Goal: Task Accomplishment & Management: Use online tool/utility

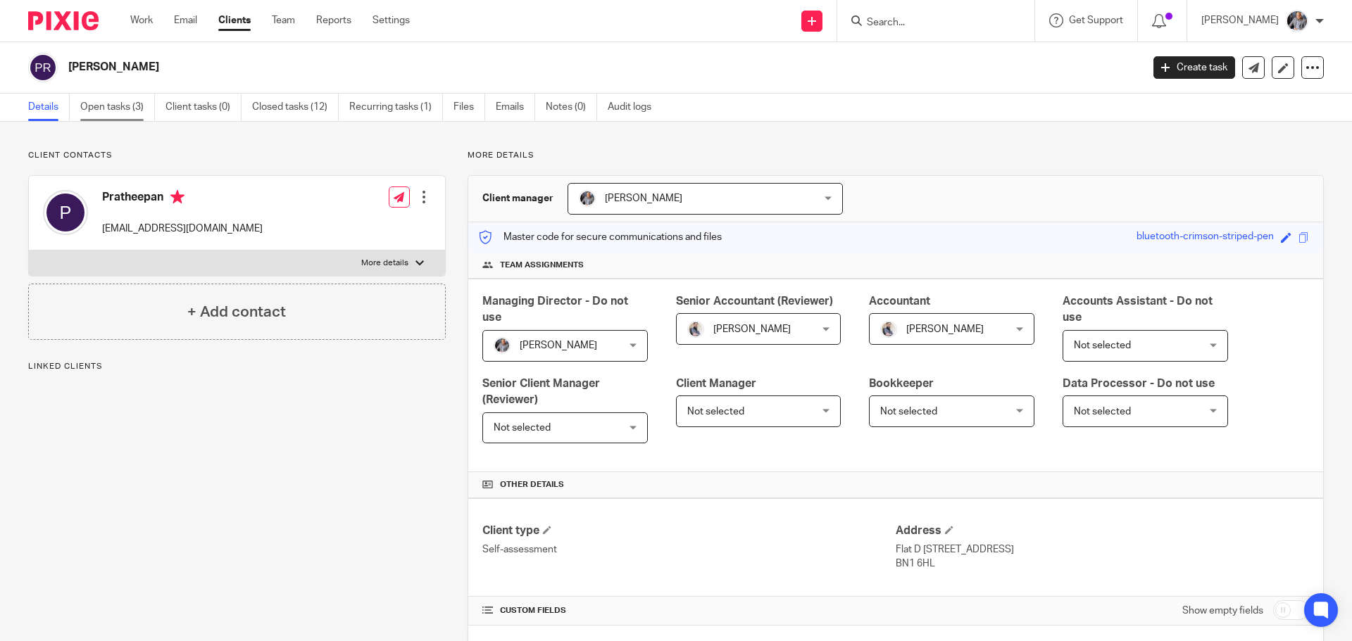
click at [107, 117] on link "Open tasks (3)" at bounding box center [117, 107] width 75 height 27
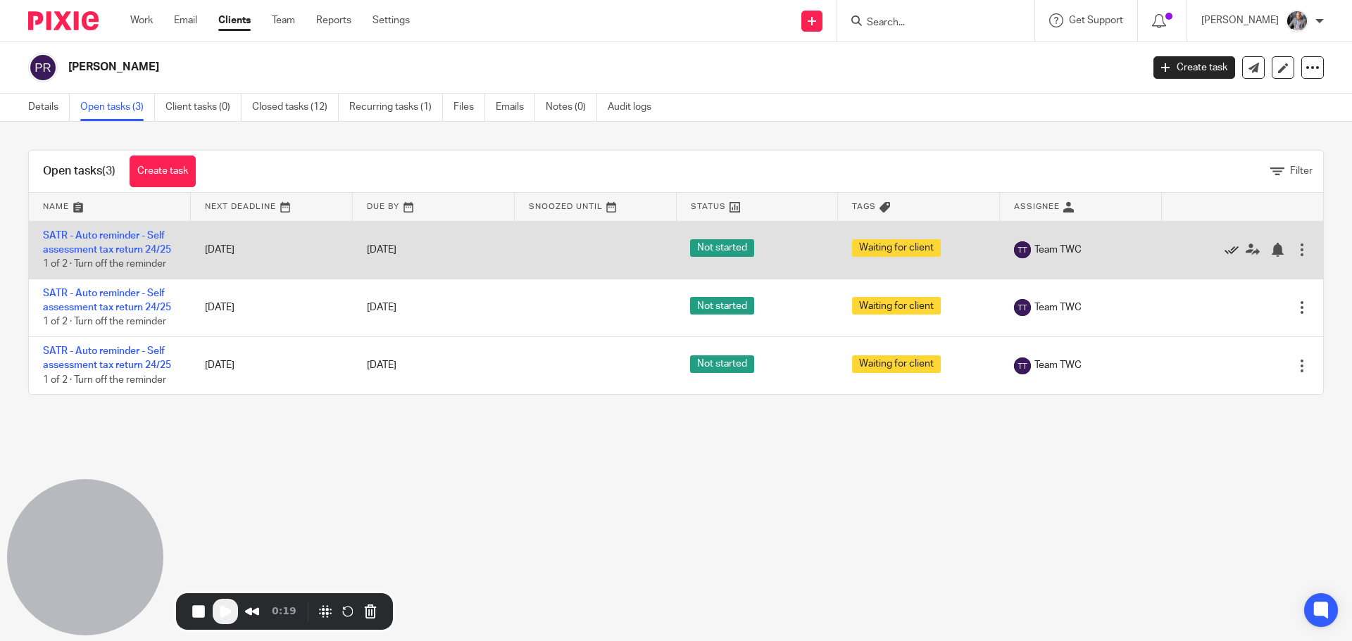
click at [1224, 251] on icon at bounding box center [1231, 250] width 14 height 14
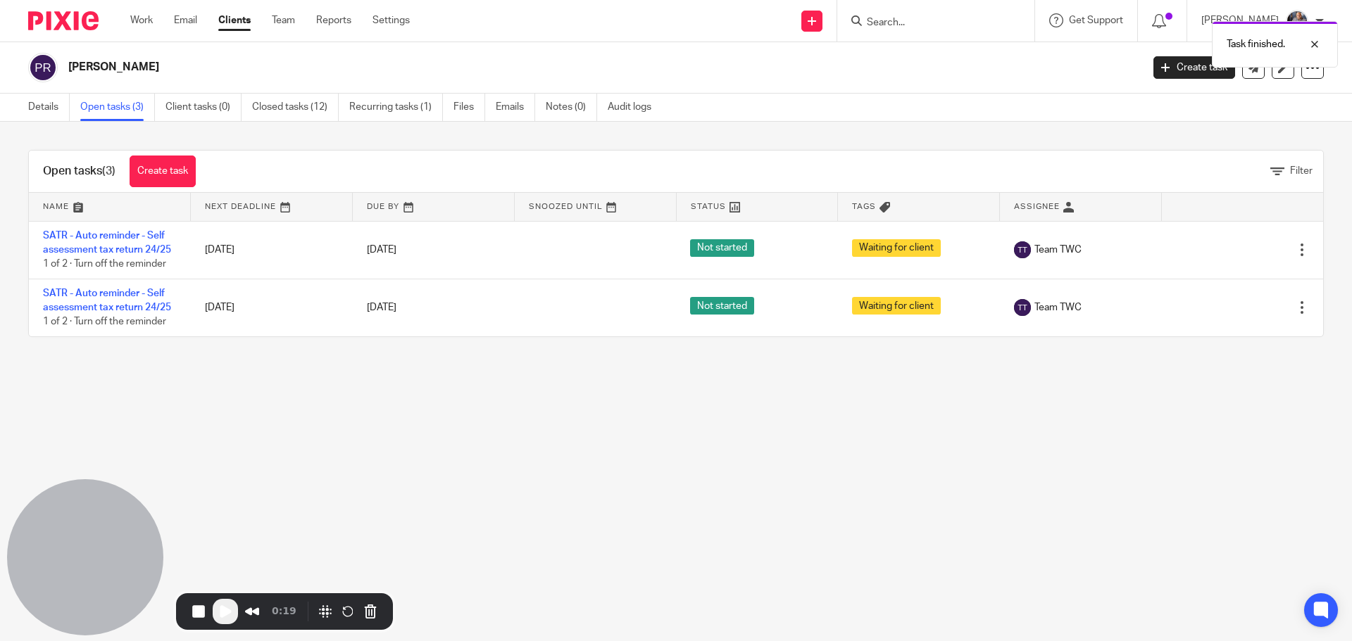
click at [1224, 251] on icon at bounding box center [1231, 250] width 14 height 14
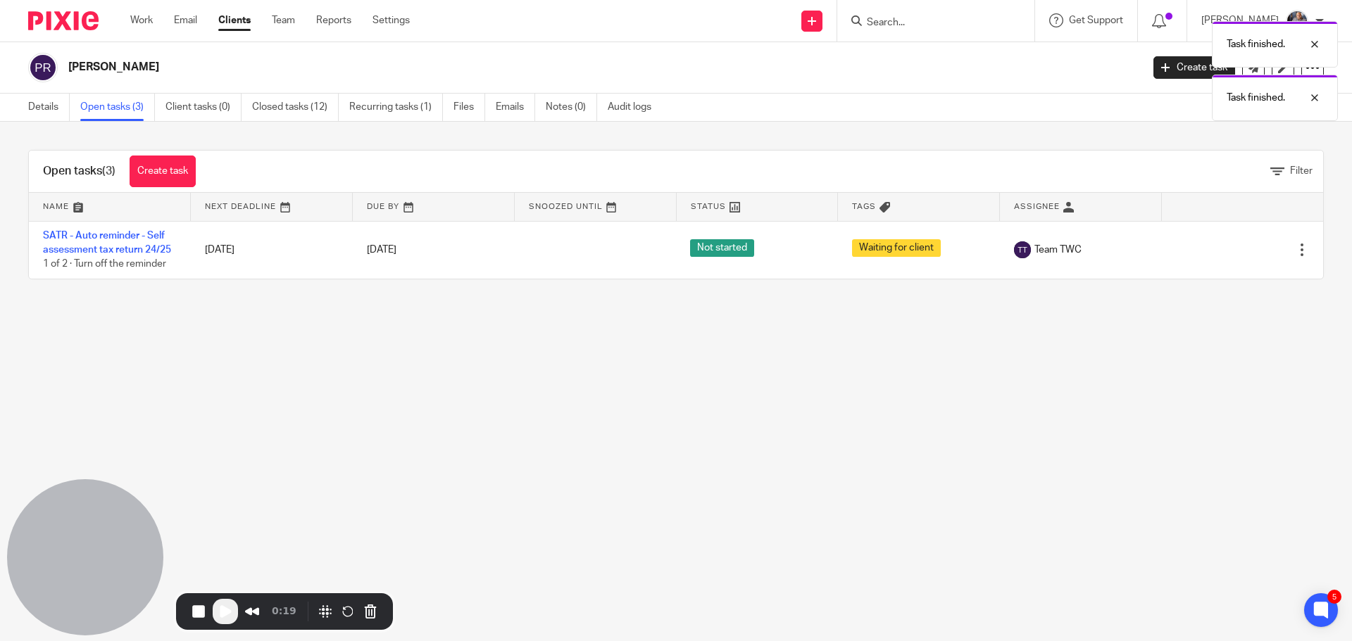
click at [1224, 251] on icon at bounding box center [1231, 250] width 14 height 14
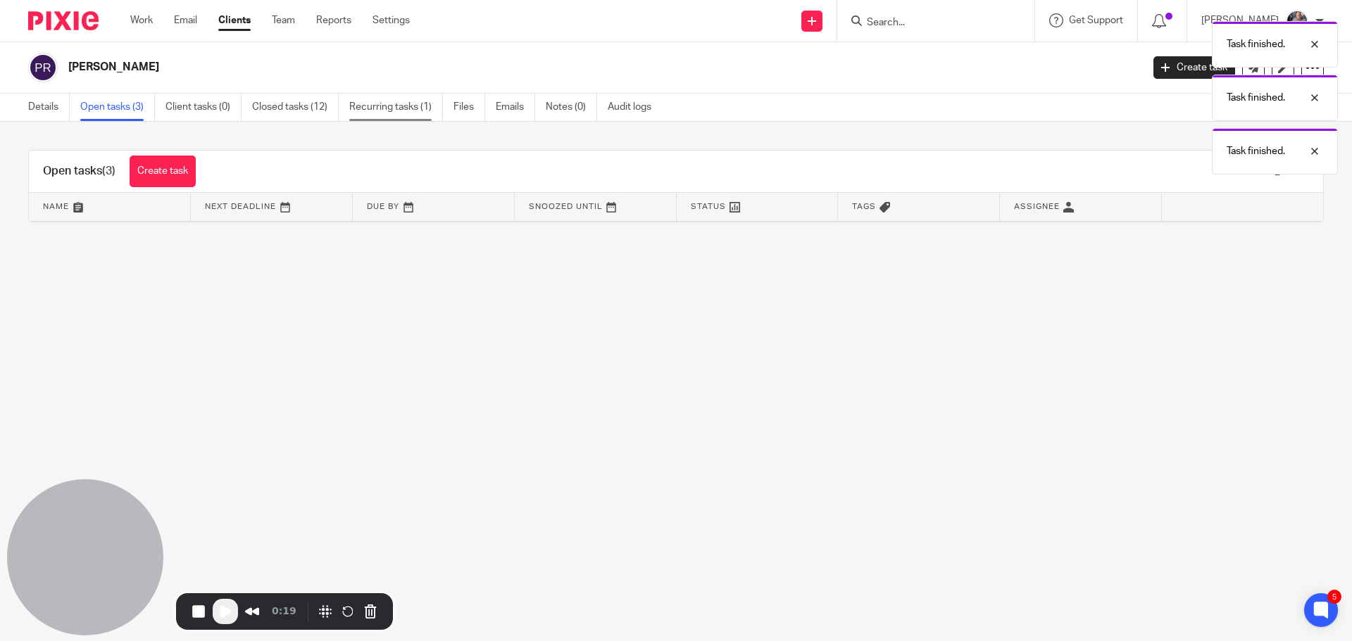
click at [376, 107] on link "Recurring tasks (1)" at bounding box center [396, 107] width 94 height 27
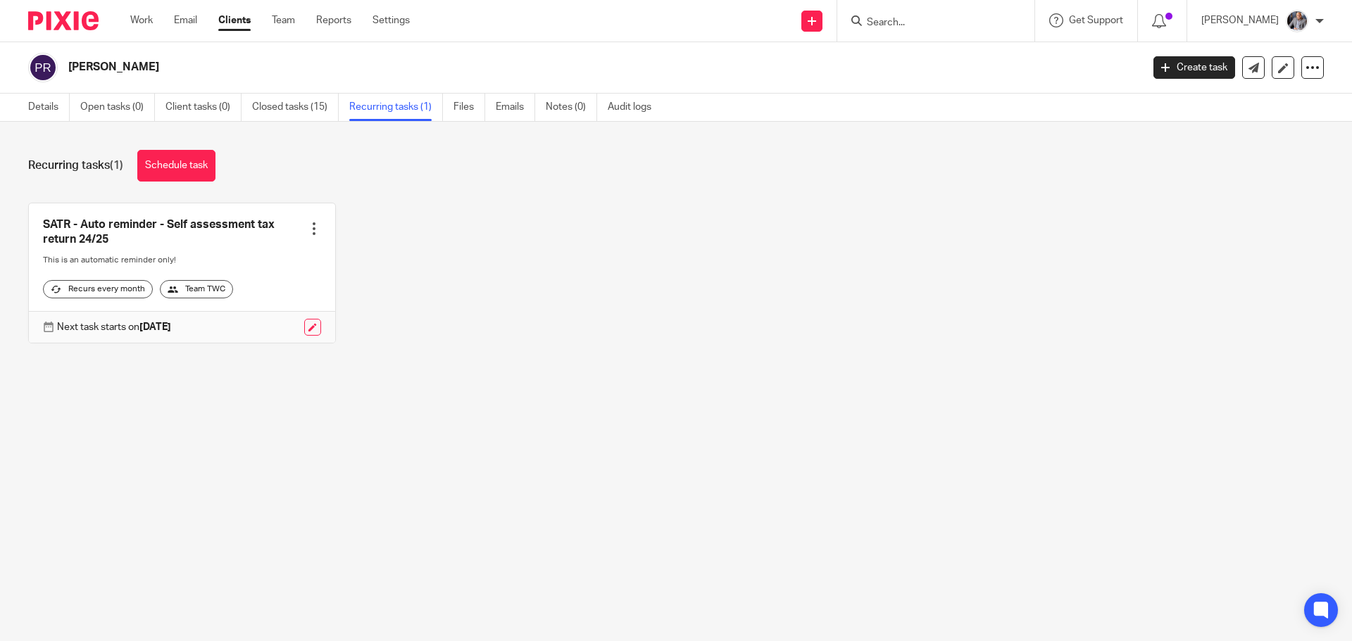
click at [304, 336] on link at bounding box center [312, 327] width 17 height 17
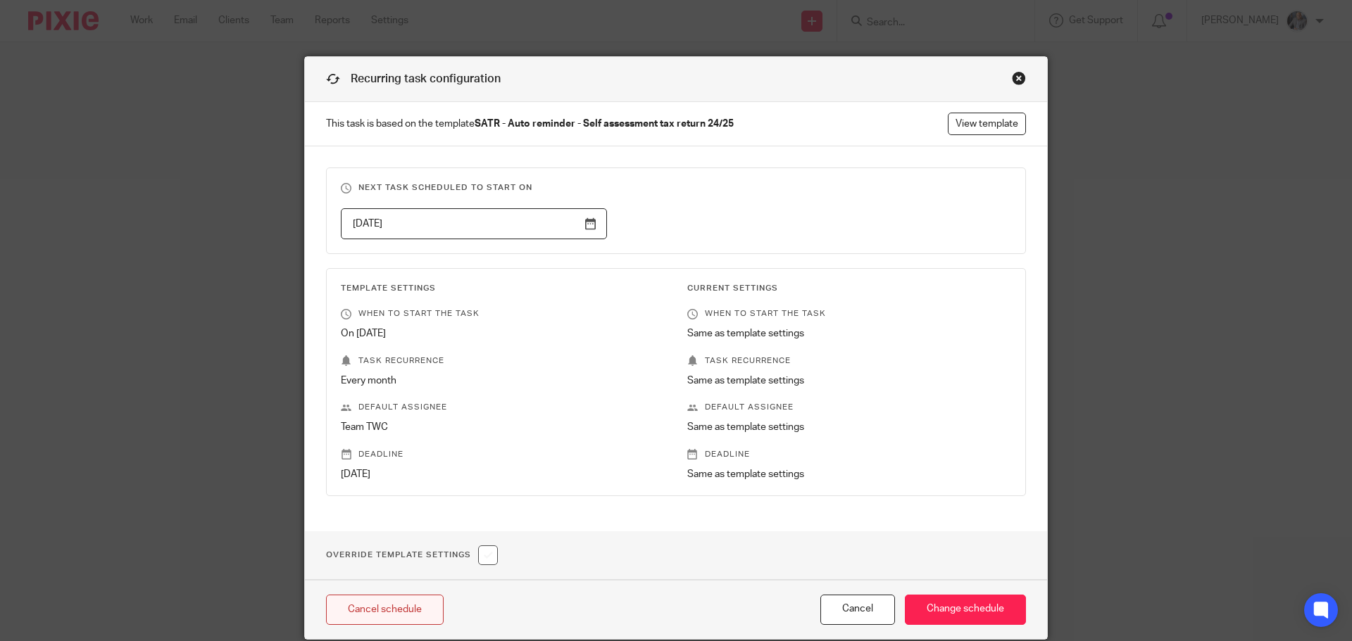
click at [389, 614] on link "Cancel schedule" at bounding box center [385, 610] width 118 height 30
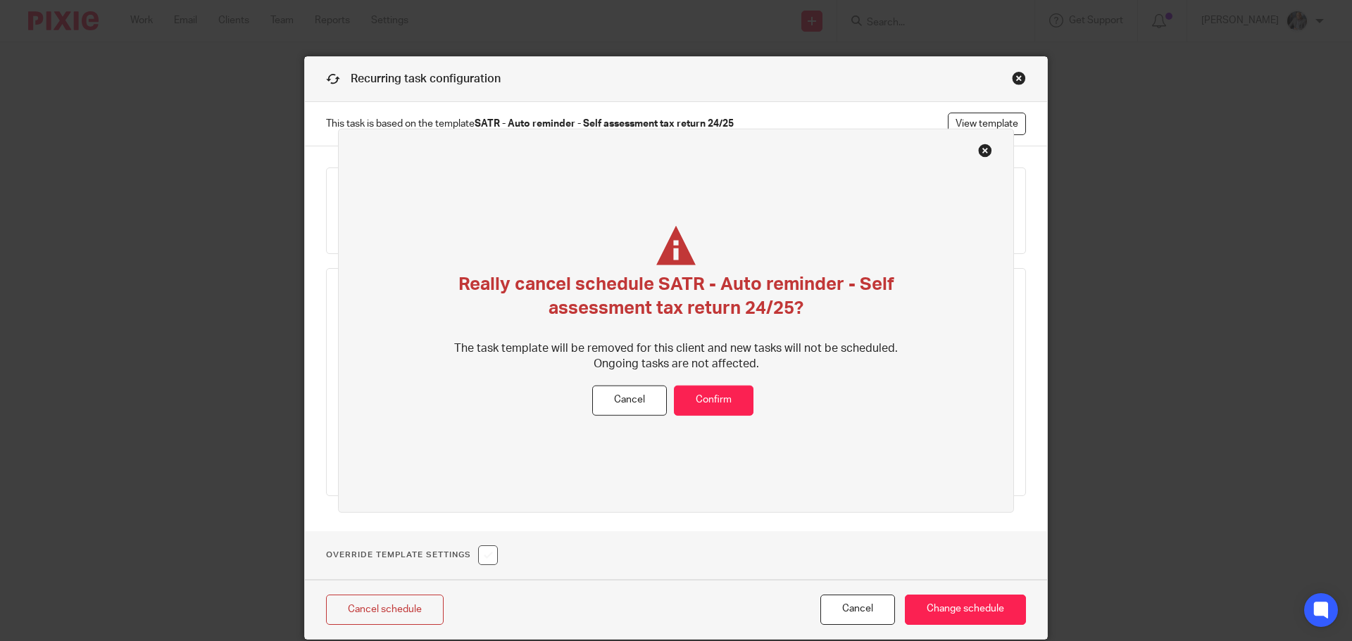
click at [764, 389] on div "Really cancel schedule SATR - Auto reminder - Self assessment tax return 24/25?…" at bounding box center [676, 320] width 676 height 385
click at [731, 396] on button "Confirm" at bounding box center [714, 401] width 80 height 30
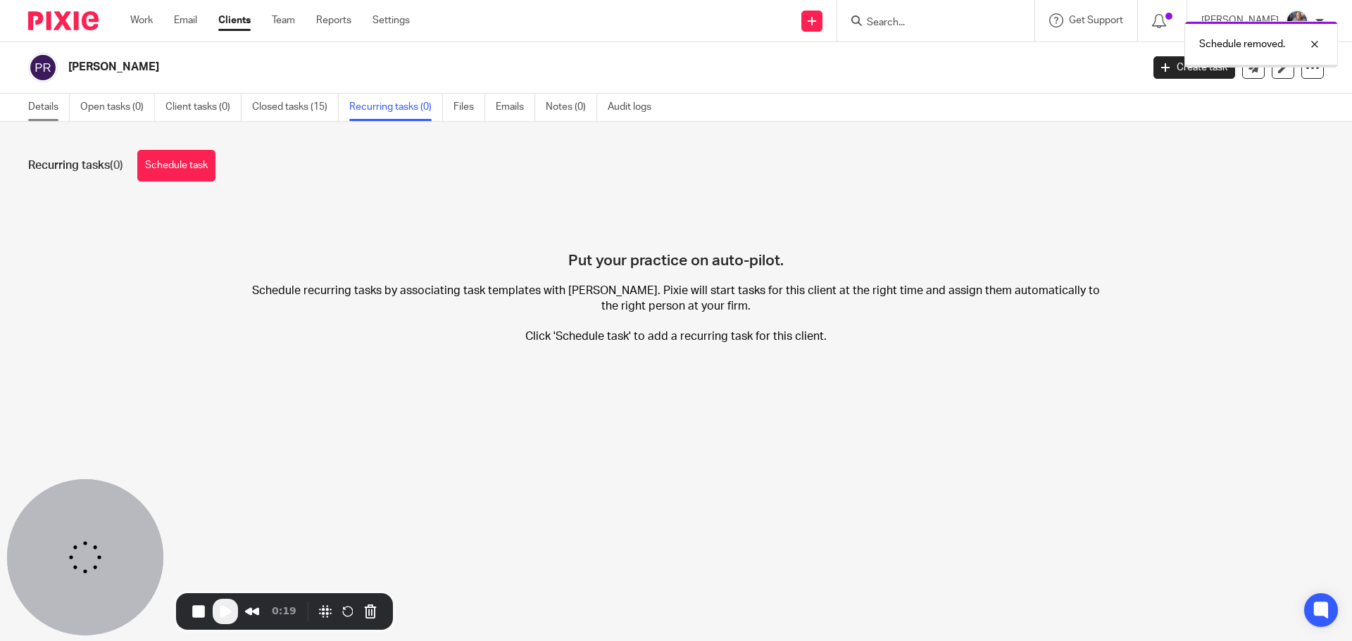
click at [51, 101] on link "Details" at bounding box center [49, 107] width 42 height 27
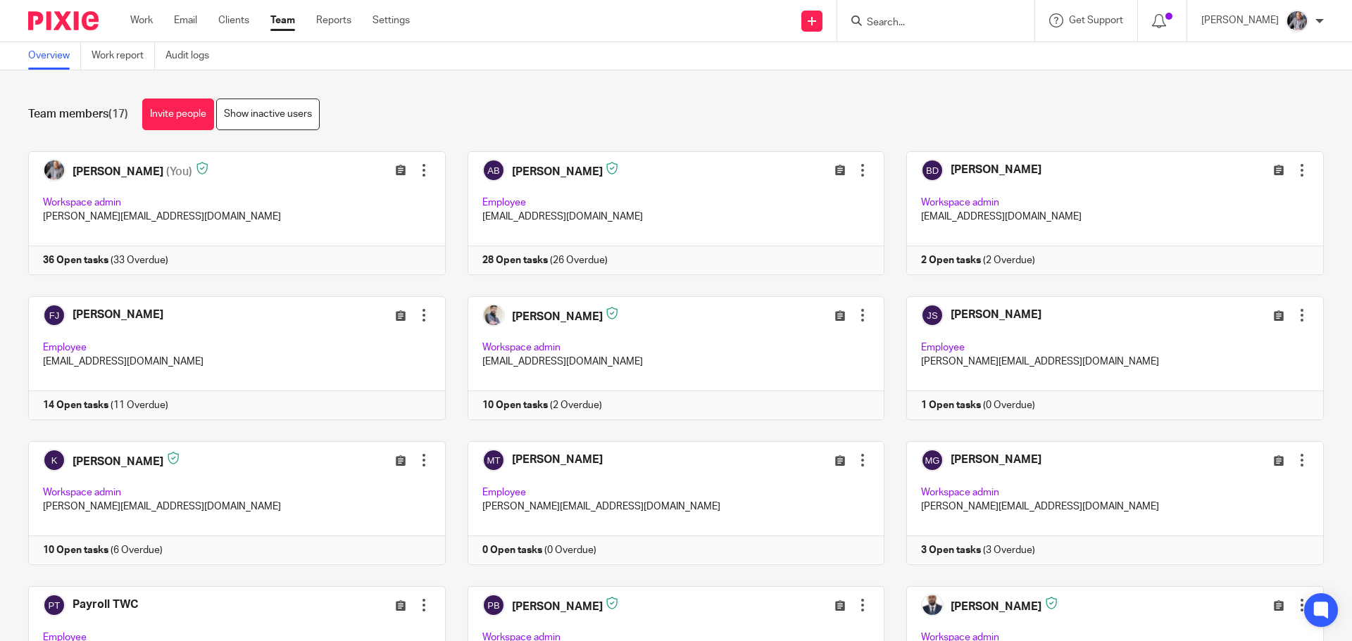
click at [933, 24] on input "Search" at bounding box center [928, 23] width 127 height 13
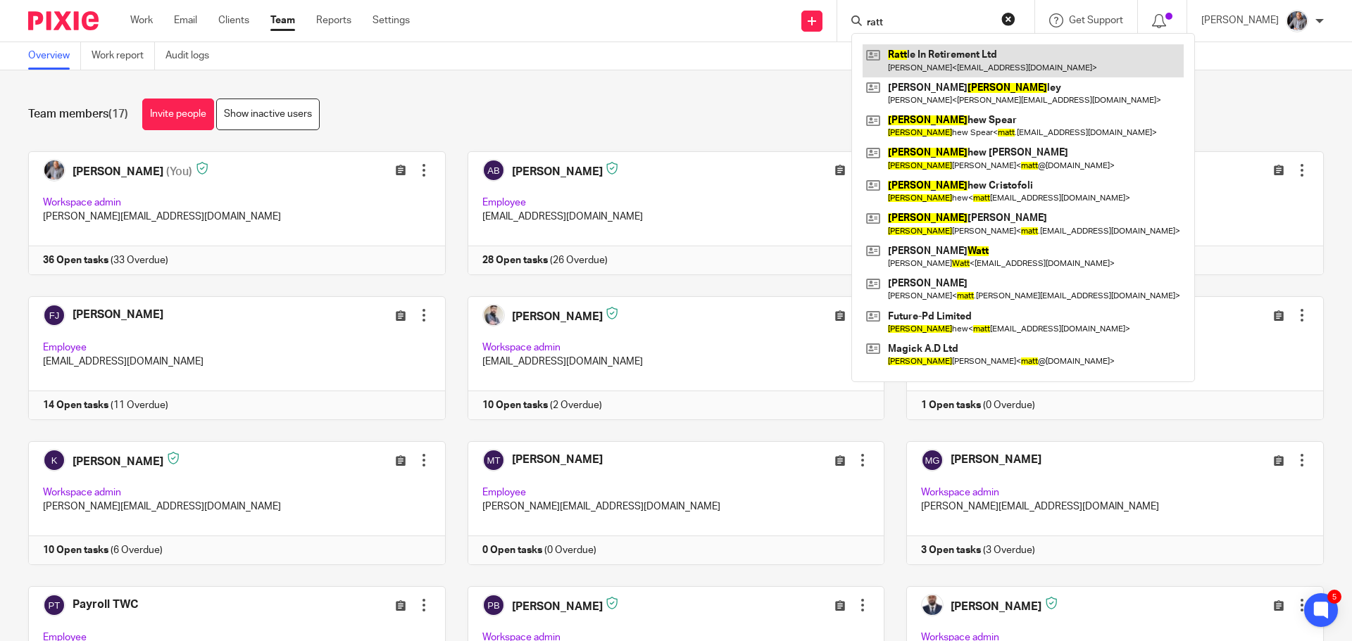
type input "ratt"
click at [955, 68] on link at bounding box center [1022, 60] width 321 height 32
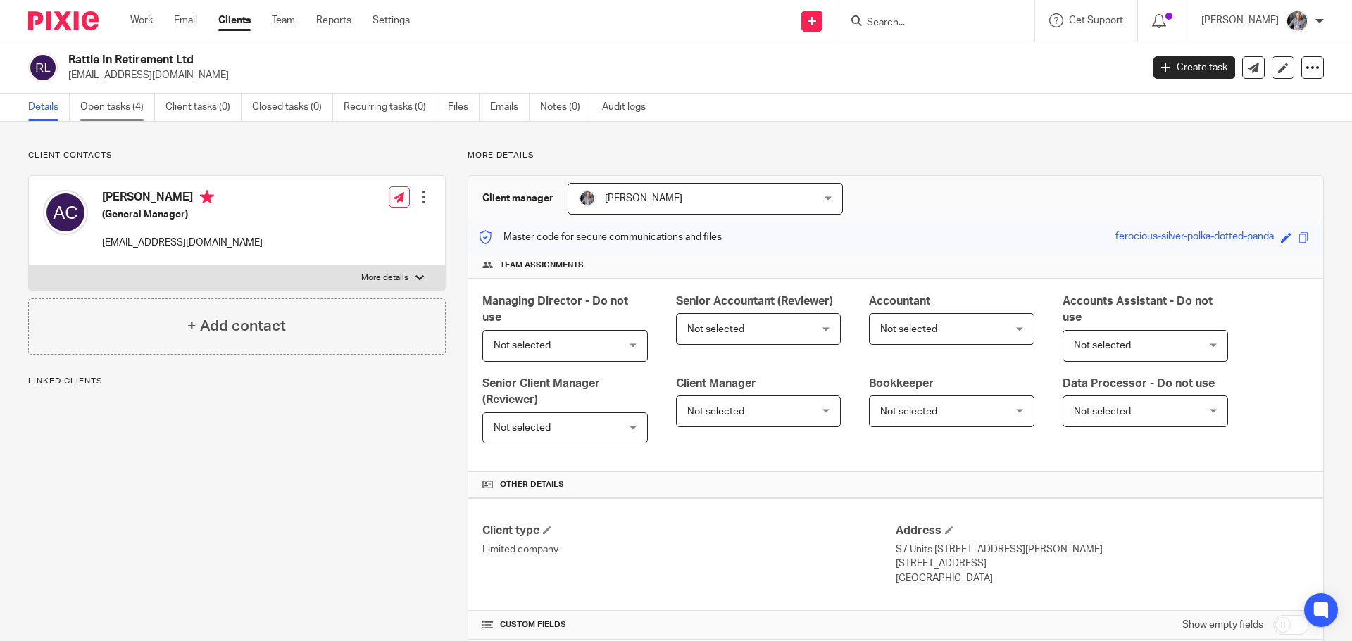
click at [110, 106] on link "Open tasks (4)" at bounding box center [117, 107] width 75 height 27
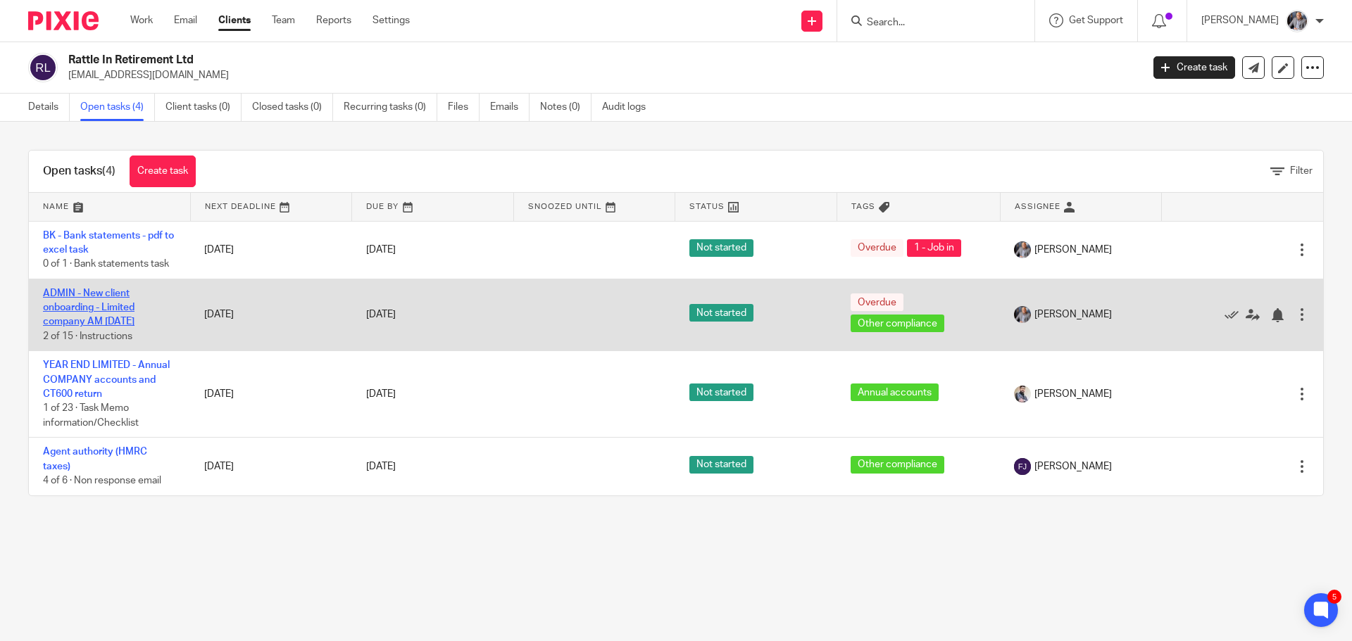
click at [83, 310] on link "ADMIN - New client onboarding - Limited company AM 2025 JUNE" at bounding box center [89, 308] width 92 height 39
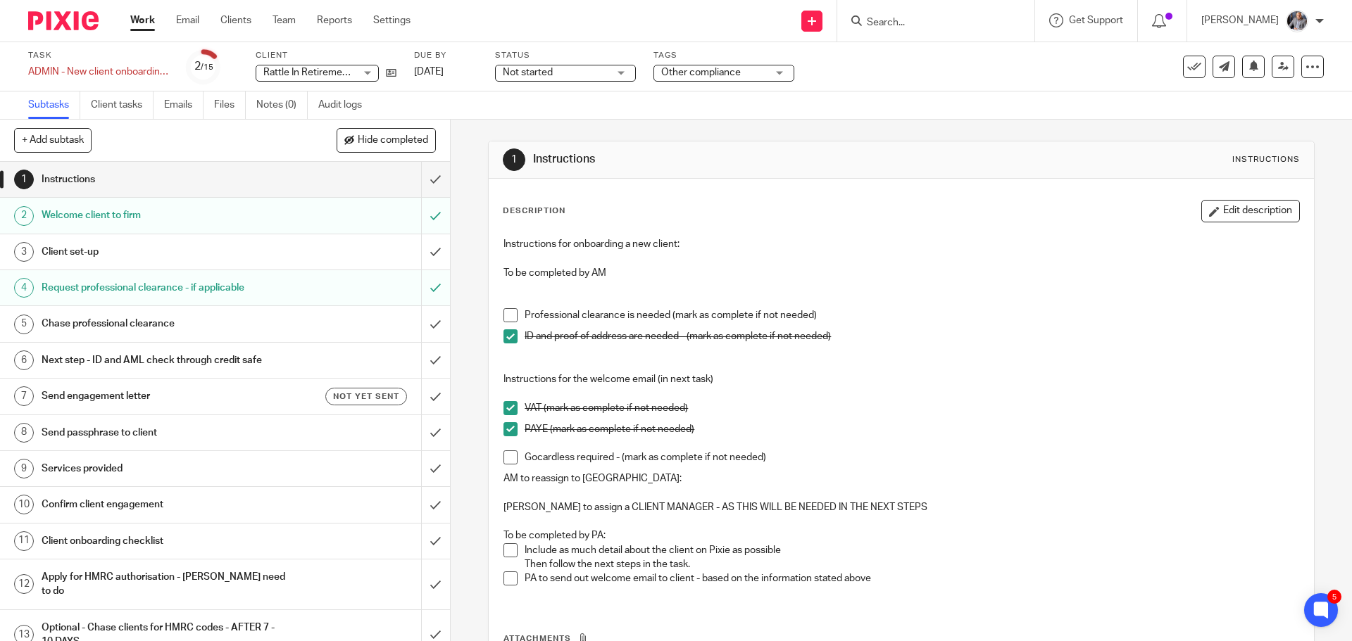
click at [120, 392] on h1 "Send engagement letter" at bounding box center [164, 396] width 244 height 21
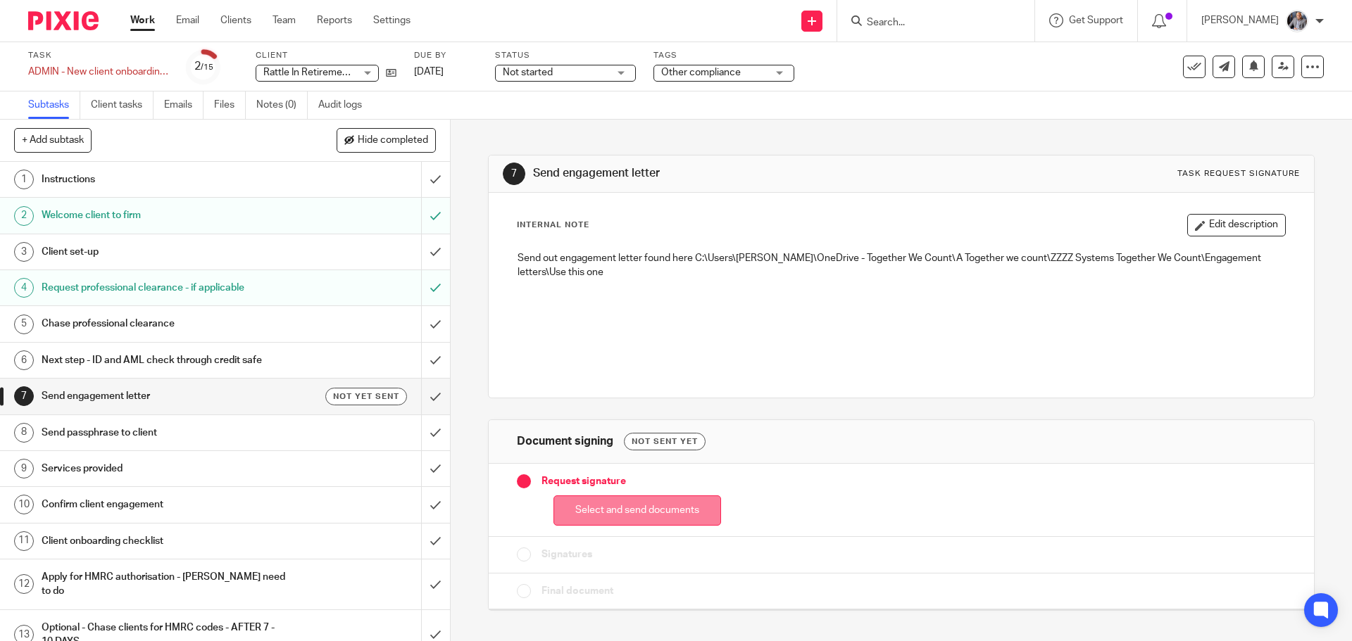
click at [646, 503] on button "Select and send documents" at bounding box center [637, 511] width 168 height 30
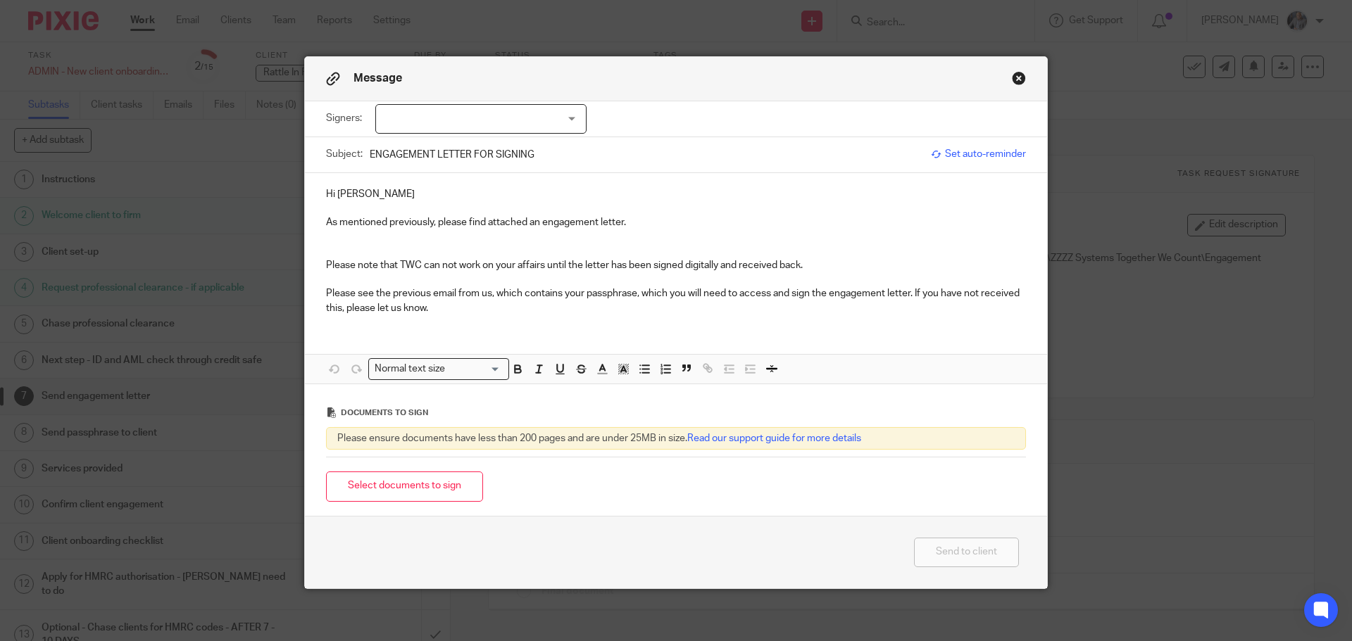
click at [477, 116] on div at bounding box center [480, 119] width 211 height 30
click at [458, 145] on span "[PERSON_NAME]" at bounding box center [433, 148] width 77 height 10
checkbox input "true"
click at [988, 158] on span "Set auto-reminder" at bounding box center [978, 154] width 95 height 14
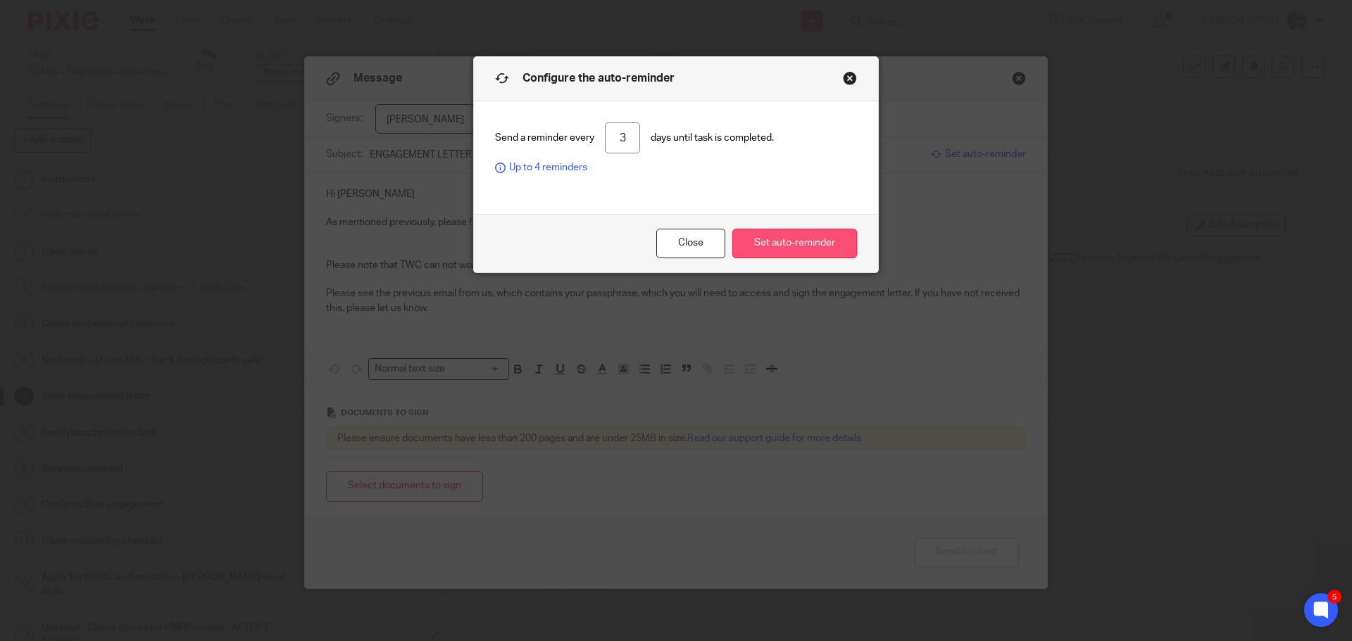
click at [818, 246] on button "Set auto-reminder" at bounding box center [794, 244] width 125 height 30
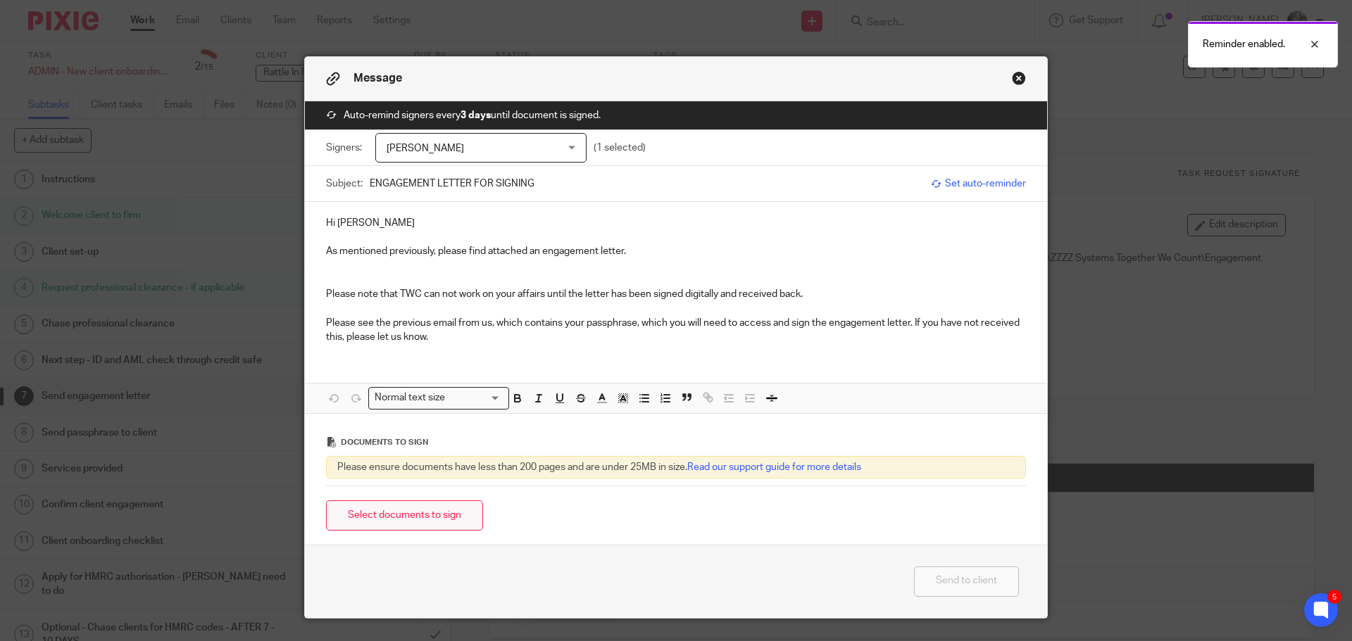
click at [441, 516] on button "Select documents to sign" at bounding box center [404, 516] width 157 height 30
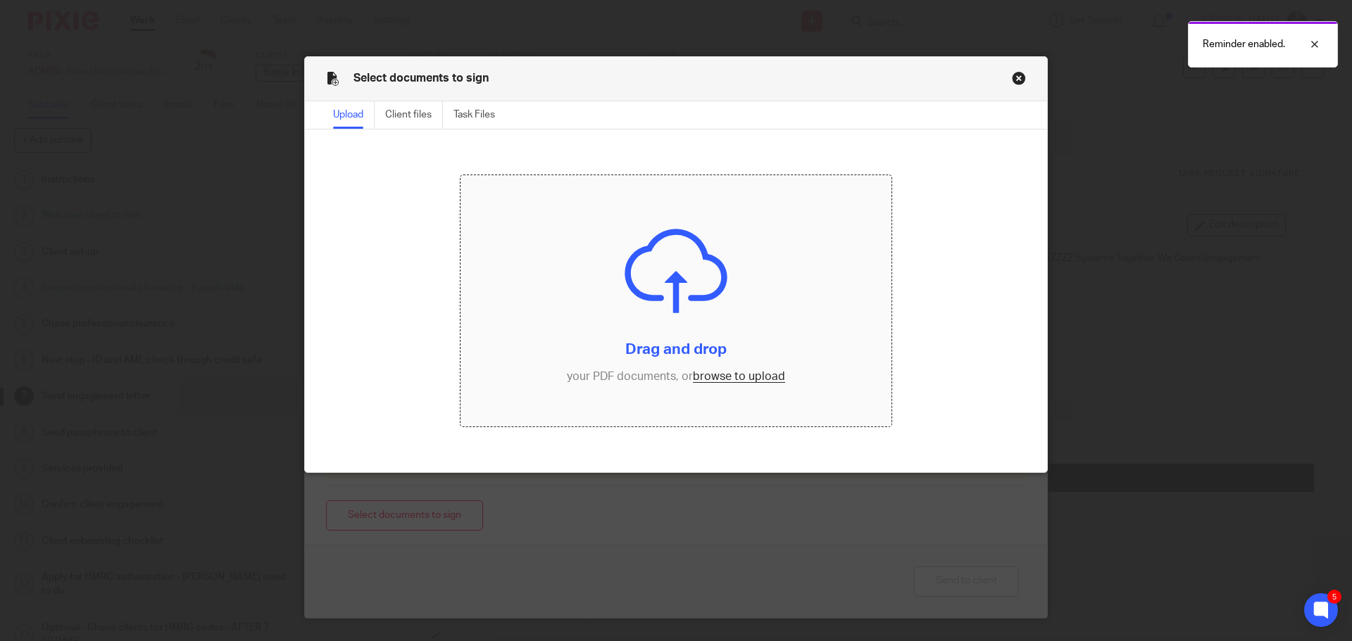
click at [727, 372] on input "file" at bounding box center [676, 301] width 432 height 252
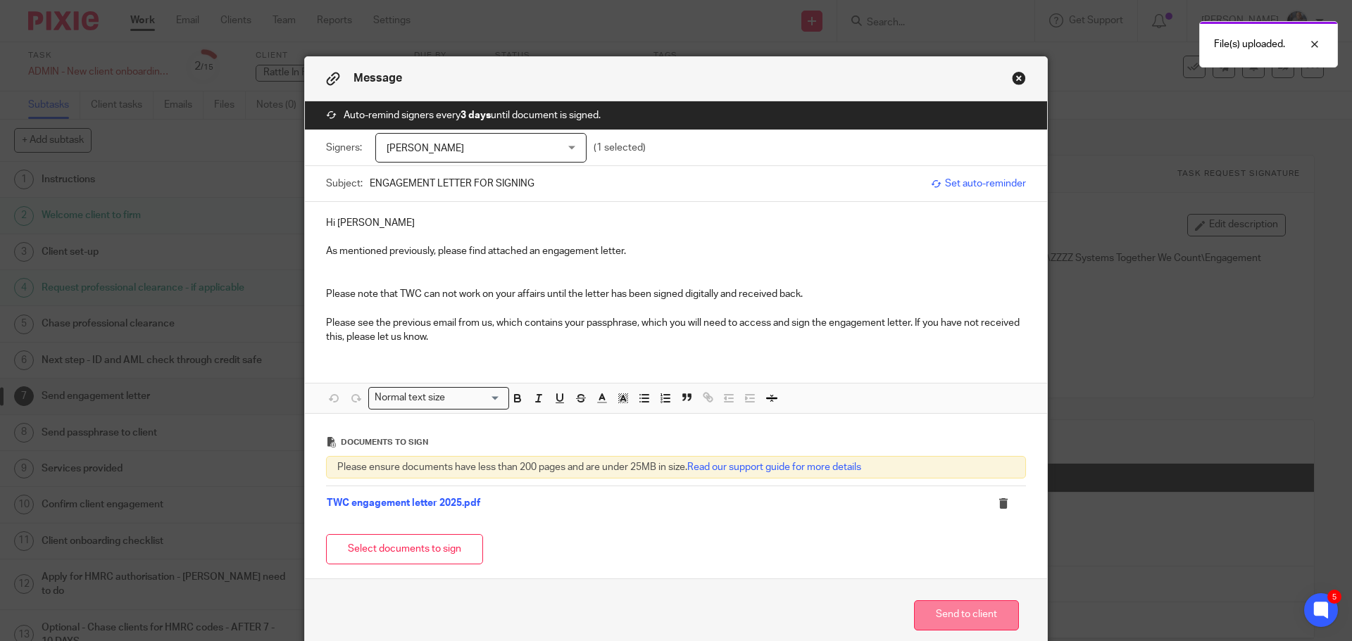
click at [965, 610] on button "Send to client" at bounding box center [966, 615] width 105 height 30
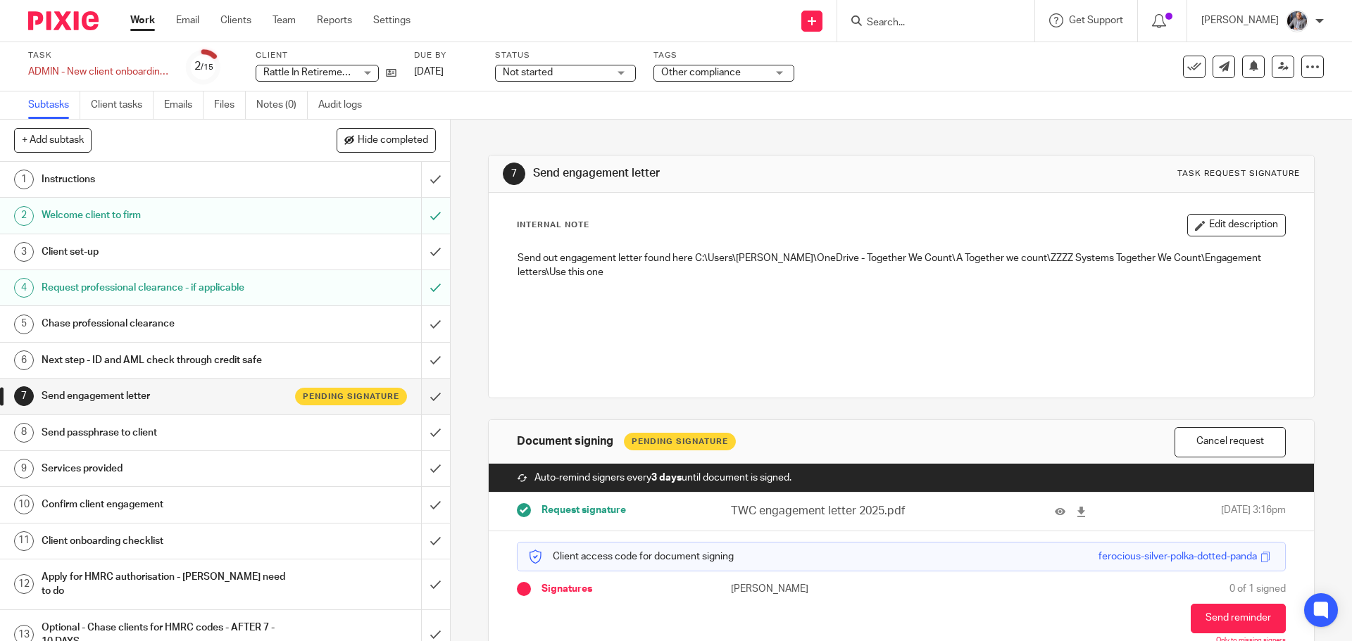
click at [126, 439] on h1 "Send passphrase to client" at bounding box center [164, 432] width 244 height 21
click at [1260, 558] on span at bounding box center [1265, 557] width 11 height 11
click at [153, 434] on h1 "Send passphrase to client" at bounding box center [164, 432] width 244 height 21
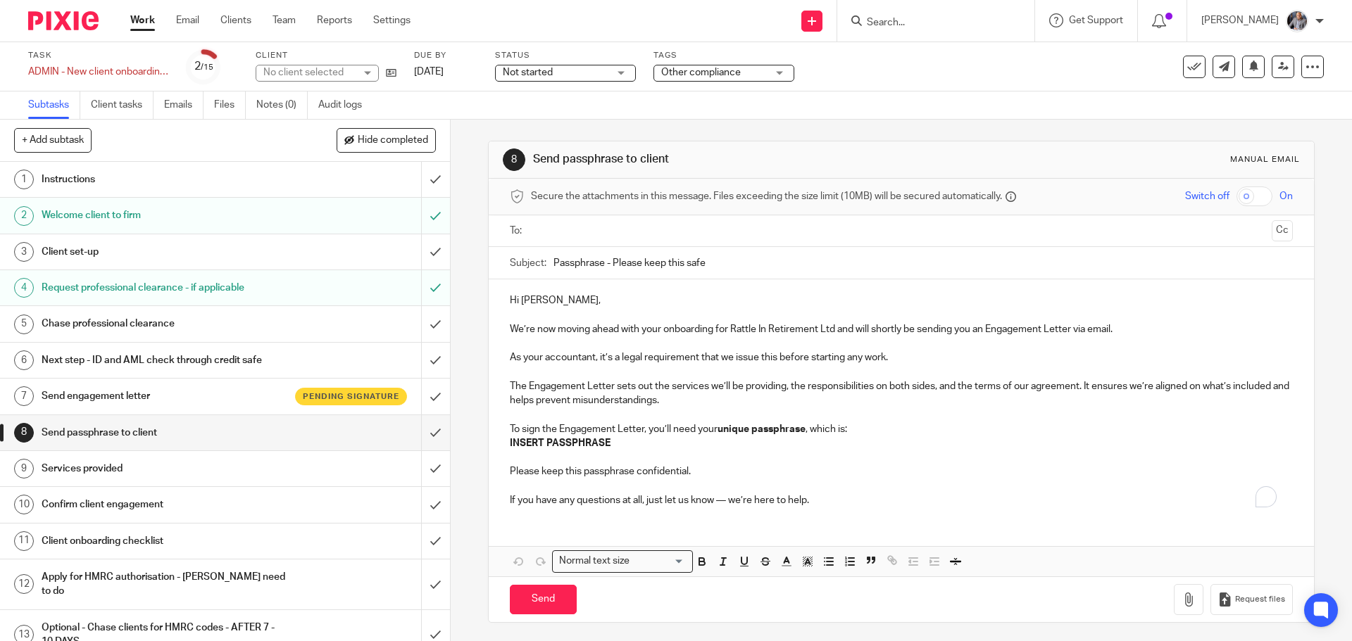
click at [880, 428] on p "To sign the Engagement Letter, you’ll need your unique passphrase , which is:" at bounding box center [901, 429] width 782 height 14
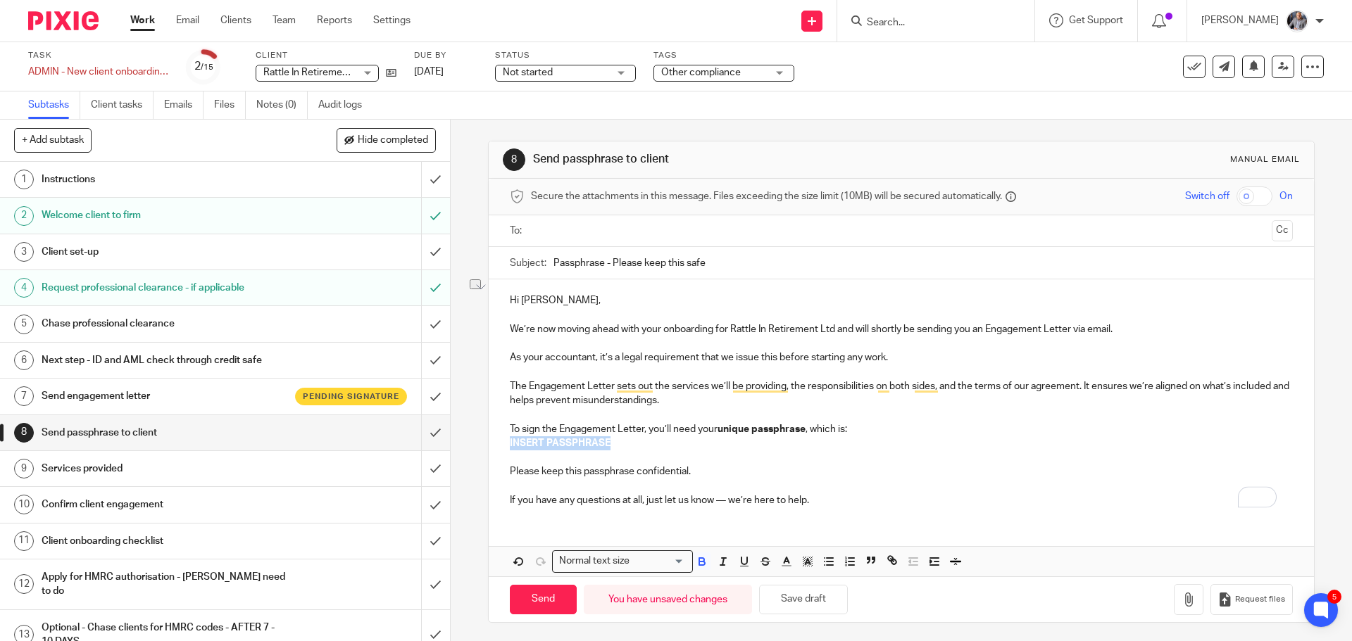
drag, startPoint x: 598, startPoint y: 442, endPoint x: 484, endPoint y: 445, distance: 114.1
click at [489, 445] on div "Secure the attachments in this message. Files exceeding the size limit (10MB) w…" at bounding box center [901, 400] width 824 height 443
click at [619, 233] on input "text" at bounding box center [900, 231] width 729 height 16
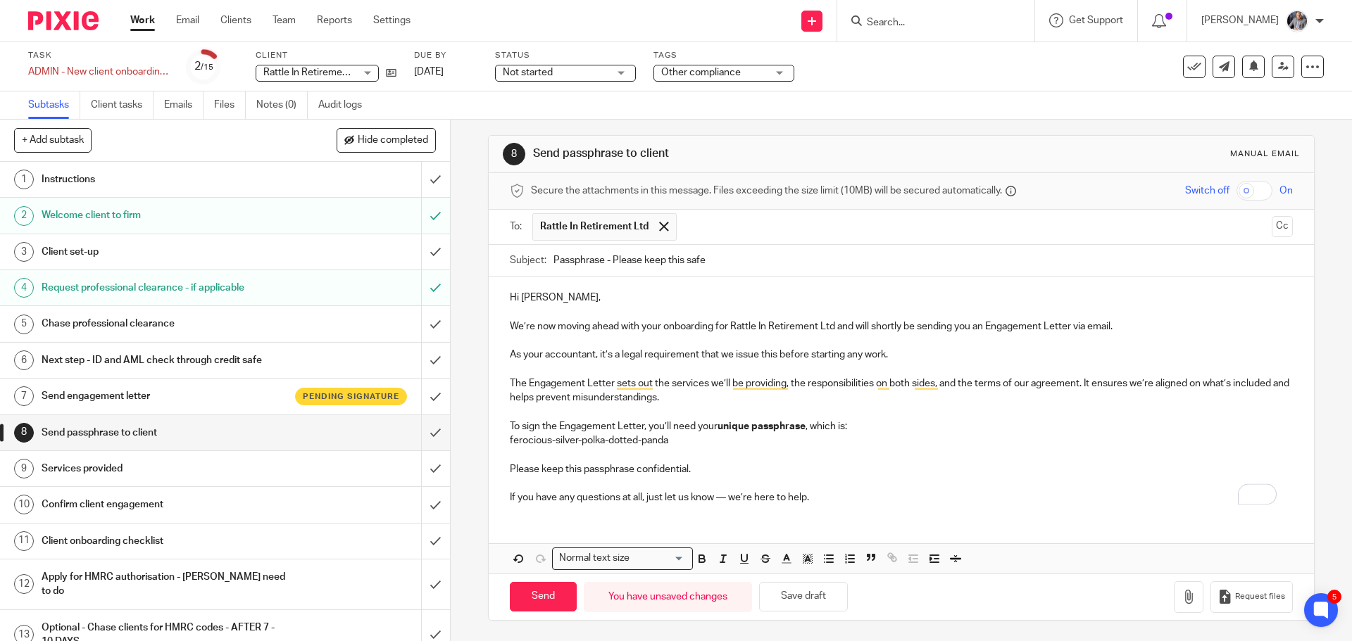
scroll to position [6, 0]
click at [548, 590] on input "Send" at bounding box center [543, 596] width 67 height 30
type input "Sent"
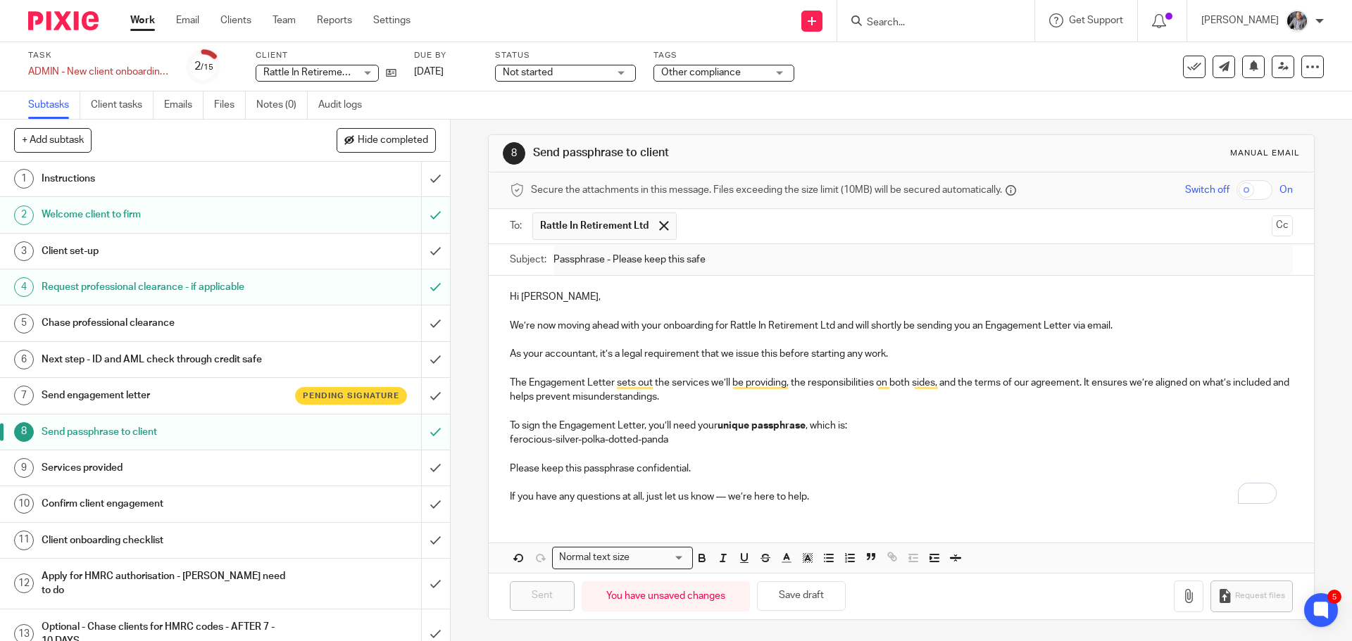
scroll to position [0, 0]
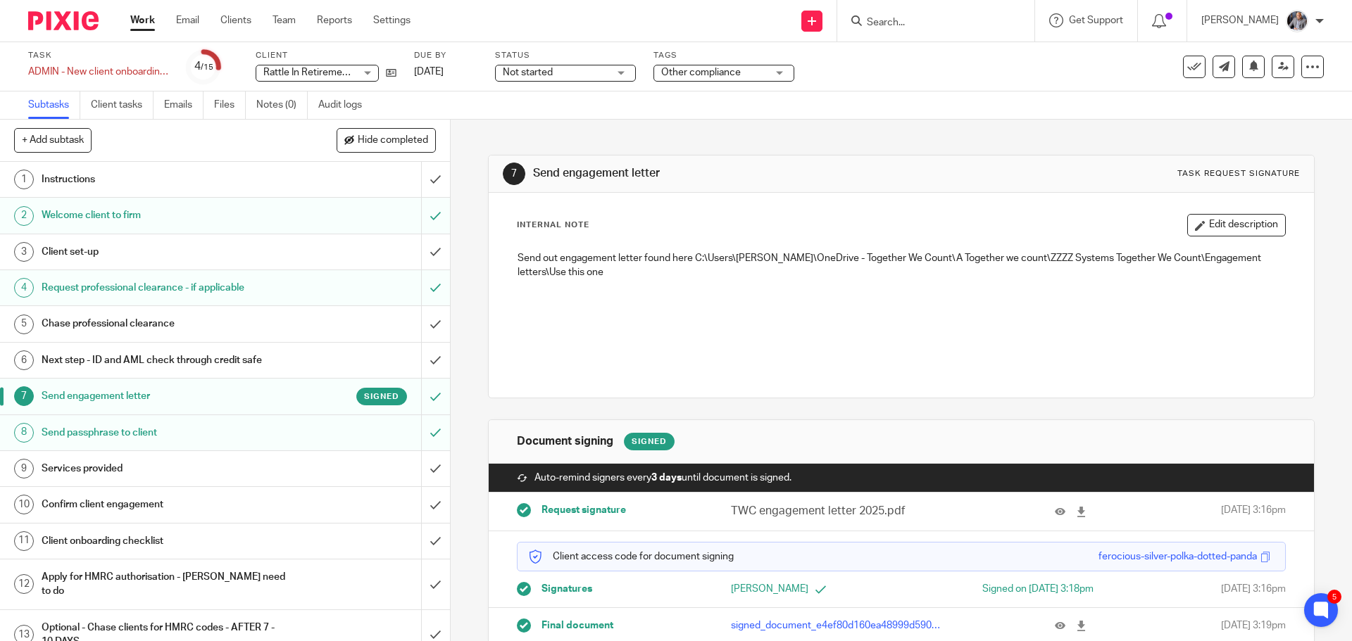
click at [942, 18] on input "Search" at bounding box center [928, 23] width 127 height 13
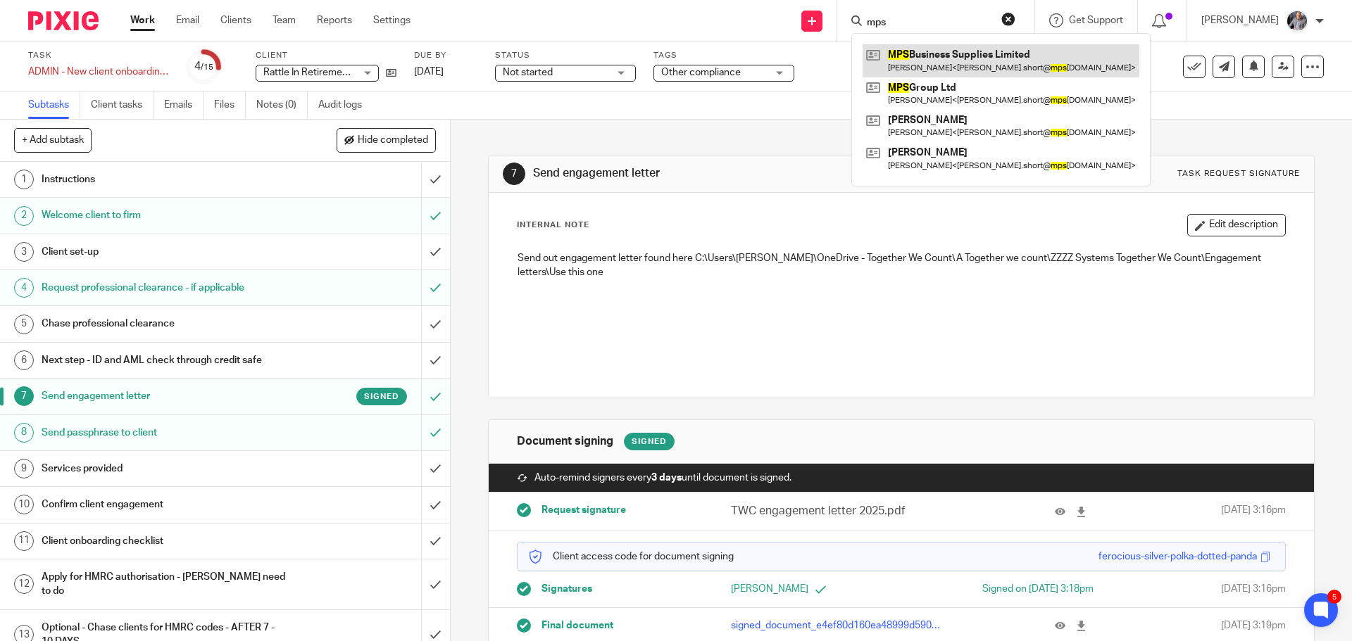
type input "mps"
click at [959, 60] on link at bounding box center [1000, 60] width 277 height 32
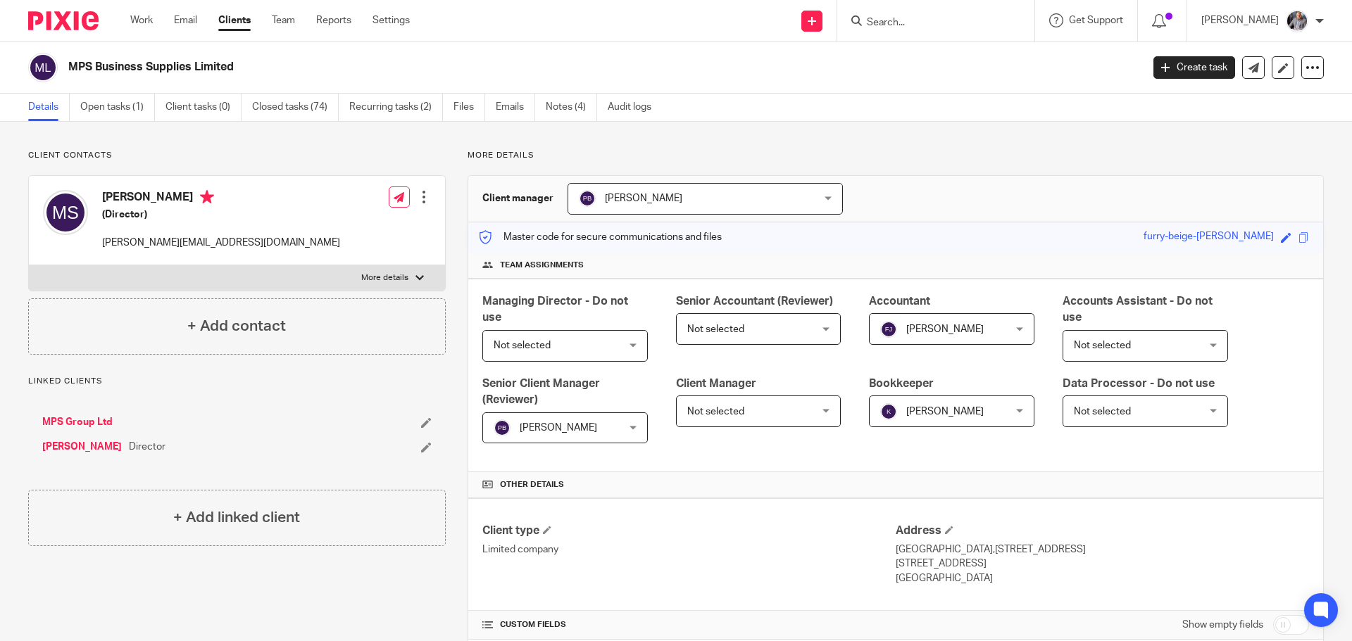
click at [417, 26] on ul "Work Email Clients Team Reports Settings" at bounding box center [280, 20] width 301 height 14
click at [382, 26] on link "Settings" at bounding box center [390, 20] width 37 height 14
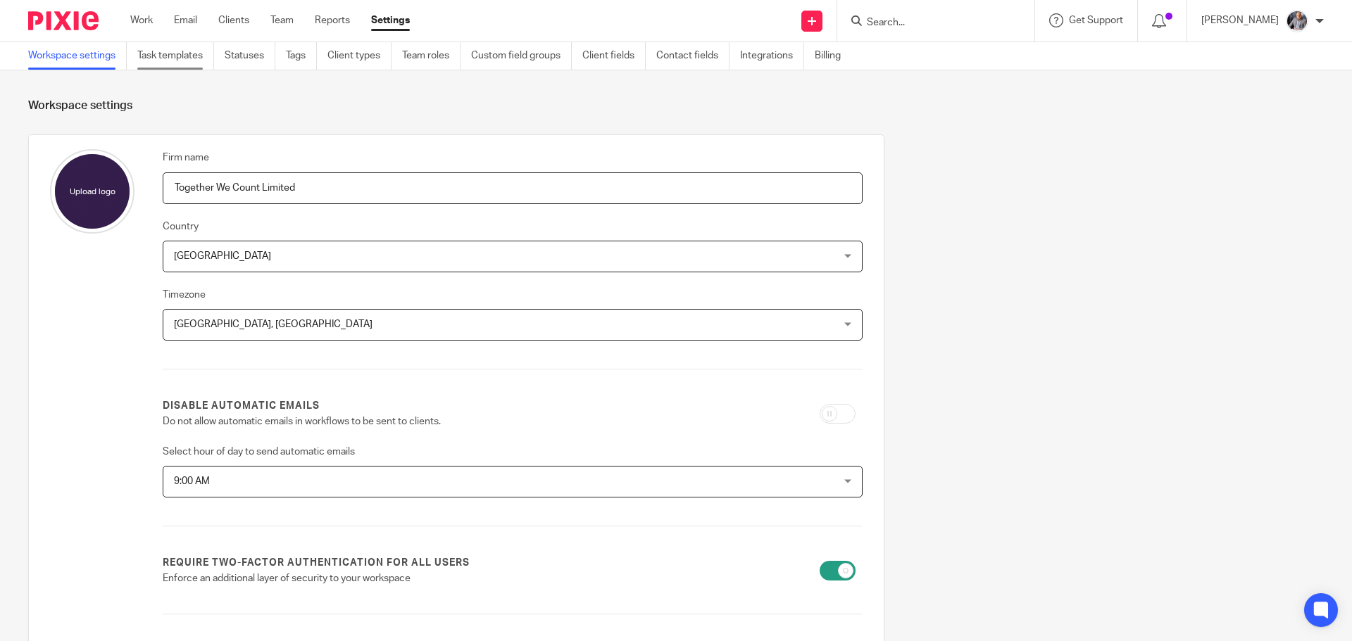
click at [184, 51] on link "Task templates" at bounding box center [175, 55] width 77 height 27
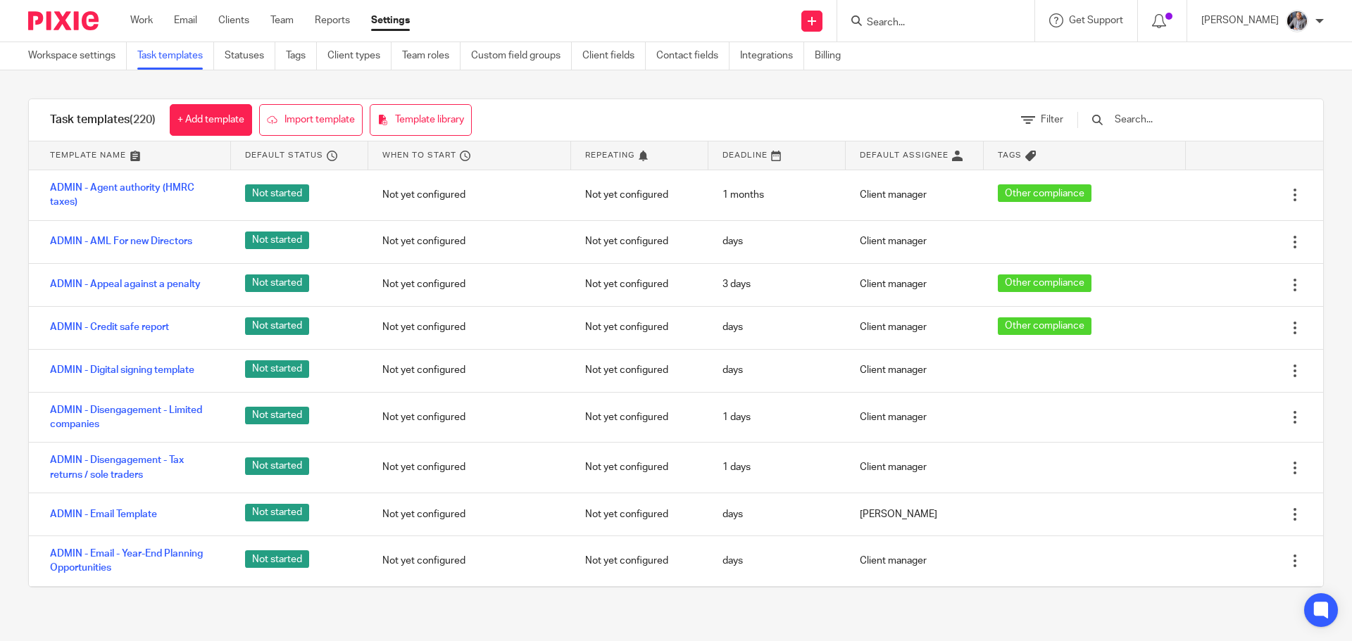
click at [1174, 126] on input "text" at bounding box center [1195, 119] width 164 height 15
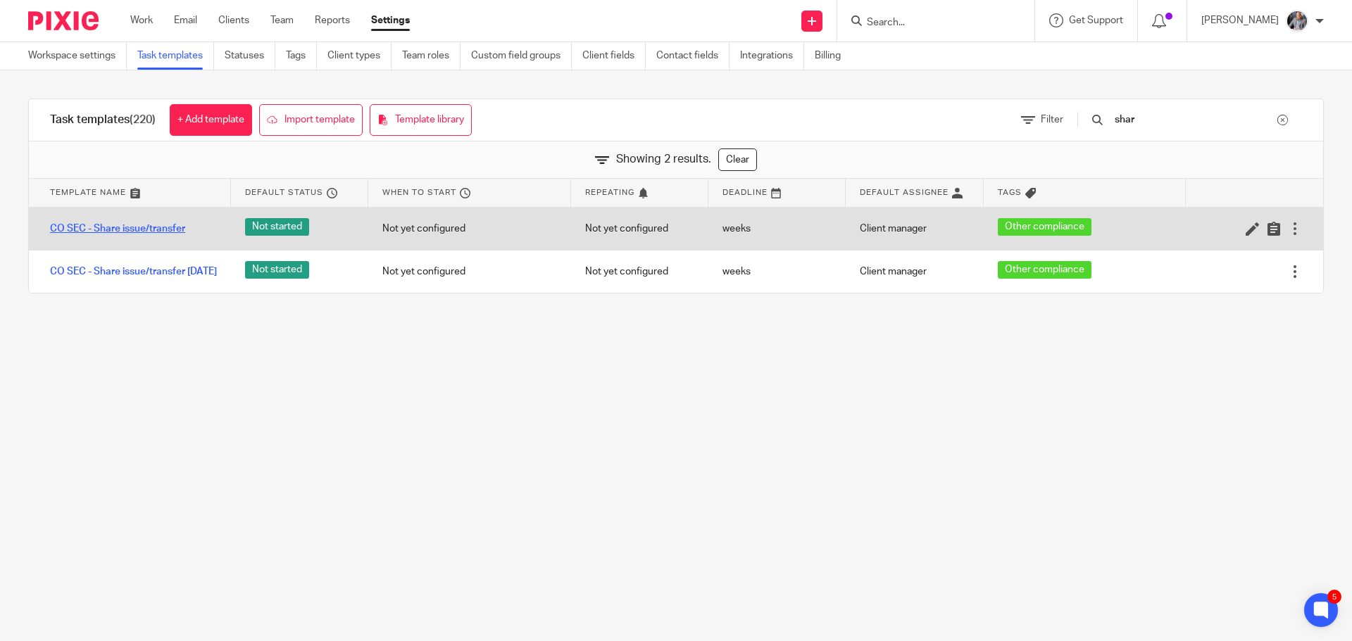
type input "shar"
click at [145, 229] on link "CO SEC - Share issue/transfer" at bounding box center [117, 229] width 135 height 14
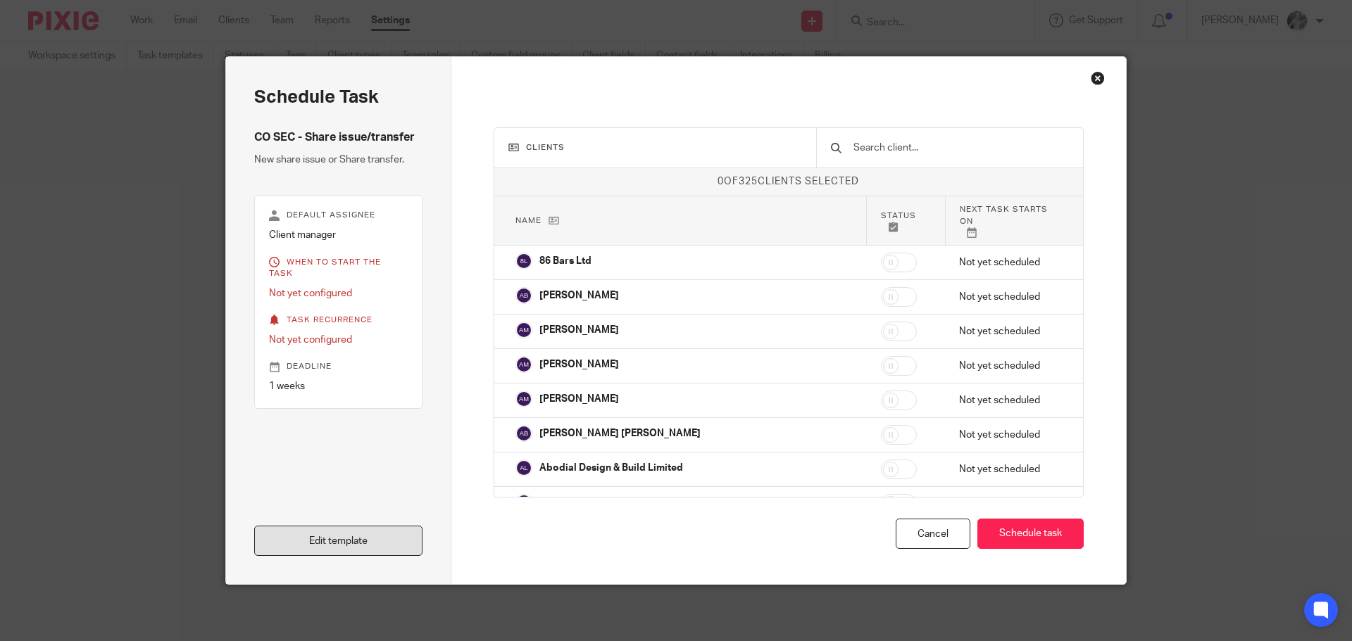
click at [368, 545] on link "Edit template" at bounding box center [338, 541] width 168 height 30
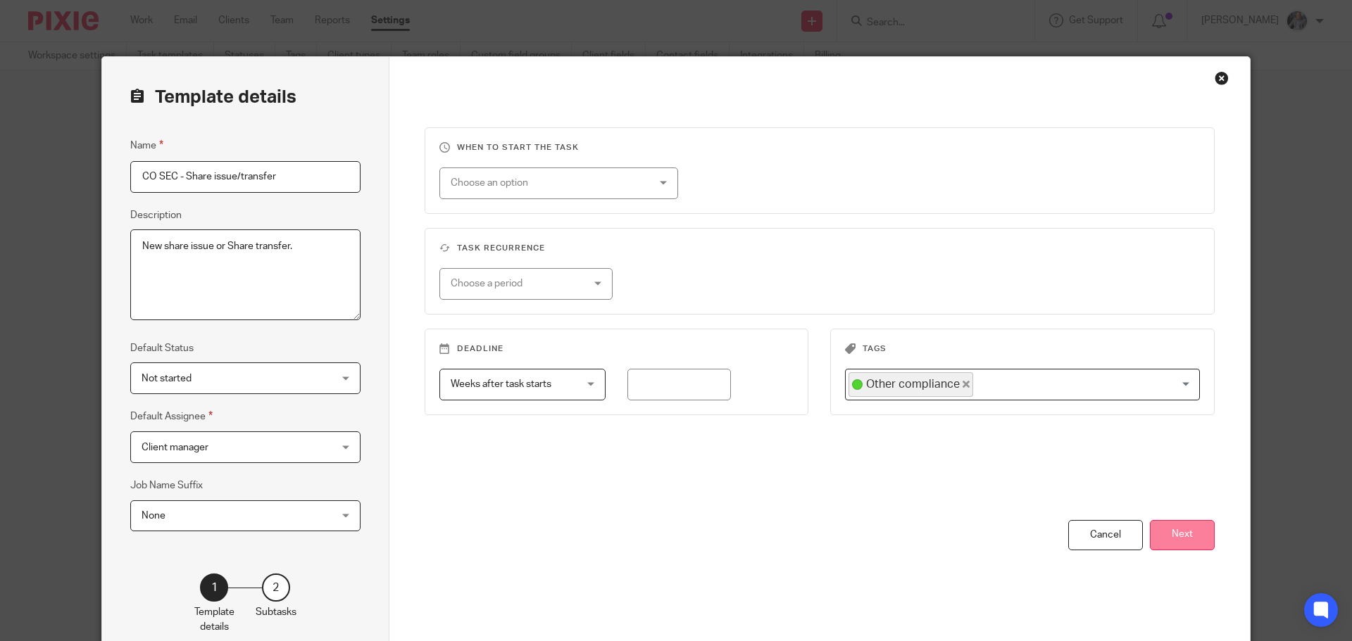
click at [1178, 543] on button "Next" at bounding box center [1182, 535] width 65 height 30
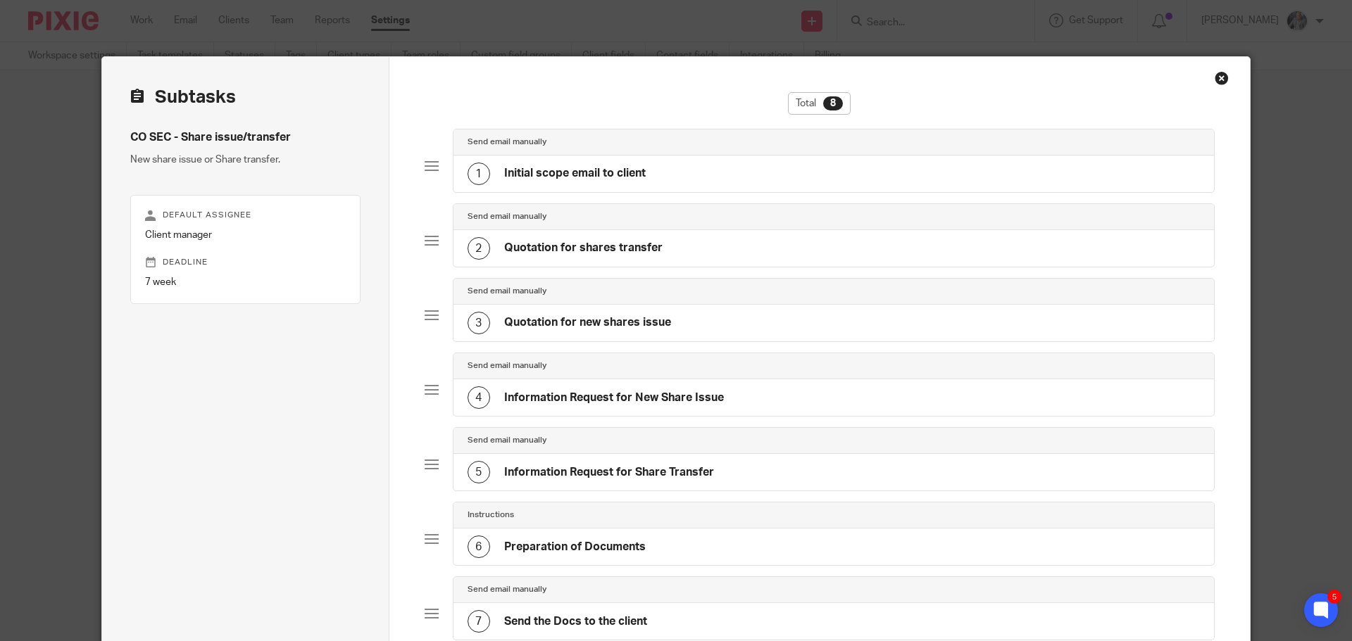
click at [623, 176] on h4 "Initial scope email to client" at bounding box center [574, 173] width 141 height 15
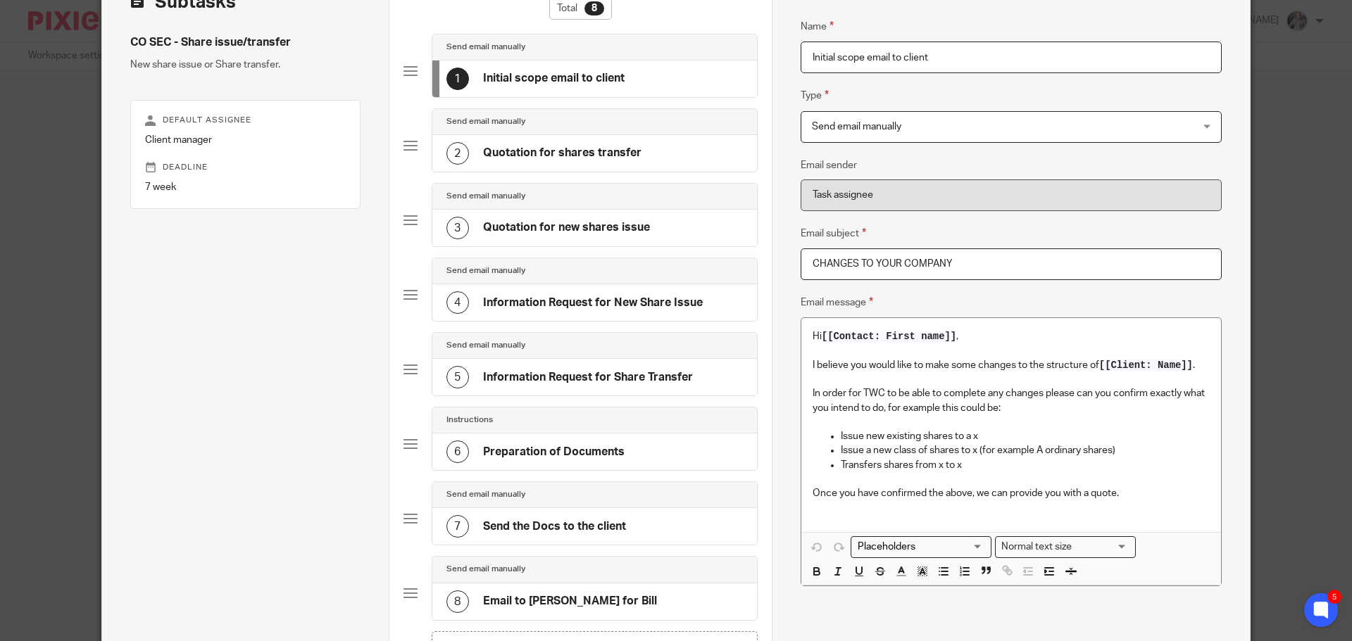
scroll to position [70, 0]
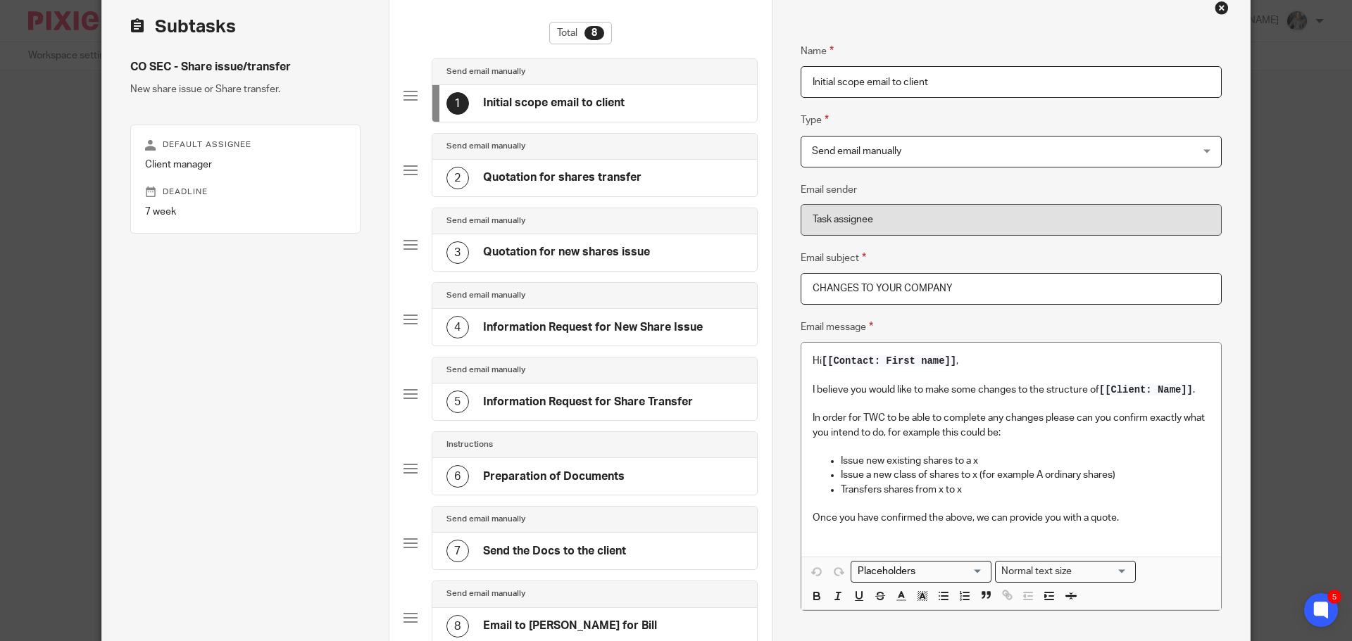
click at [572, 177] on h4 "Quotation for shares transfer" at bounding box center [562, 177] width 158 height 15
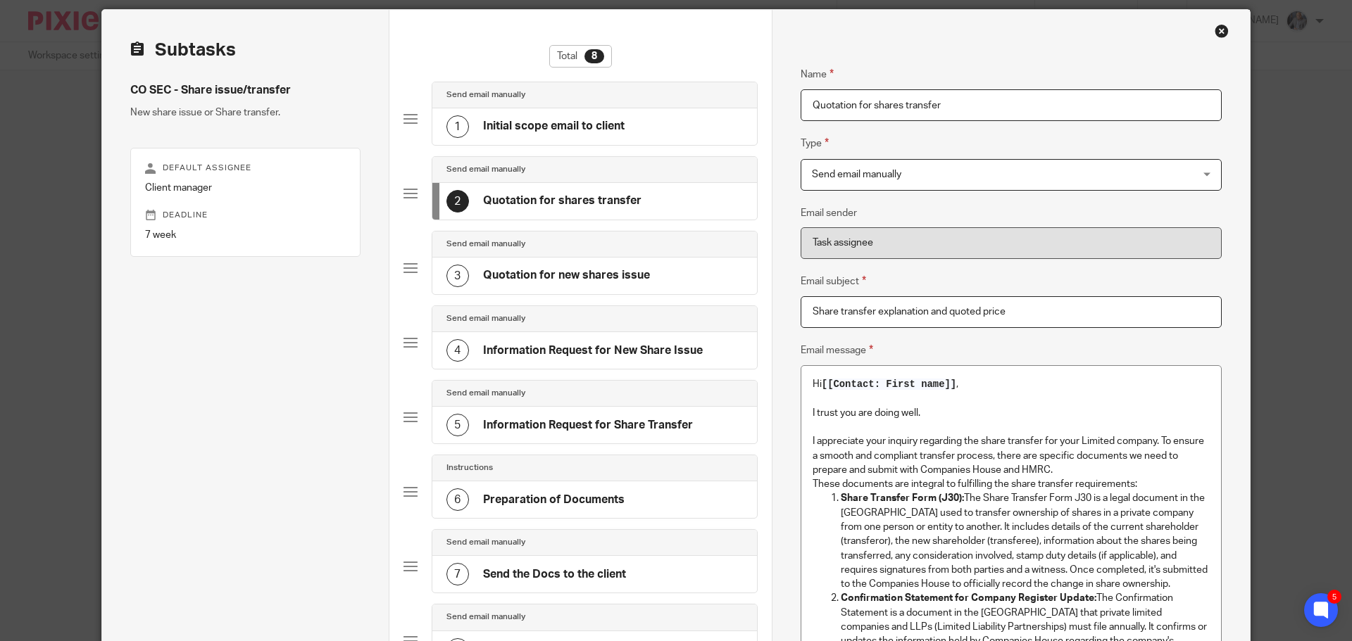
scroll to position [0, 0]
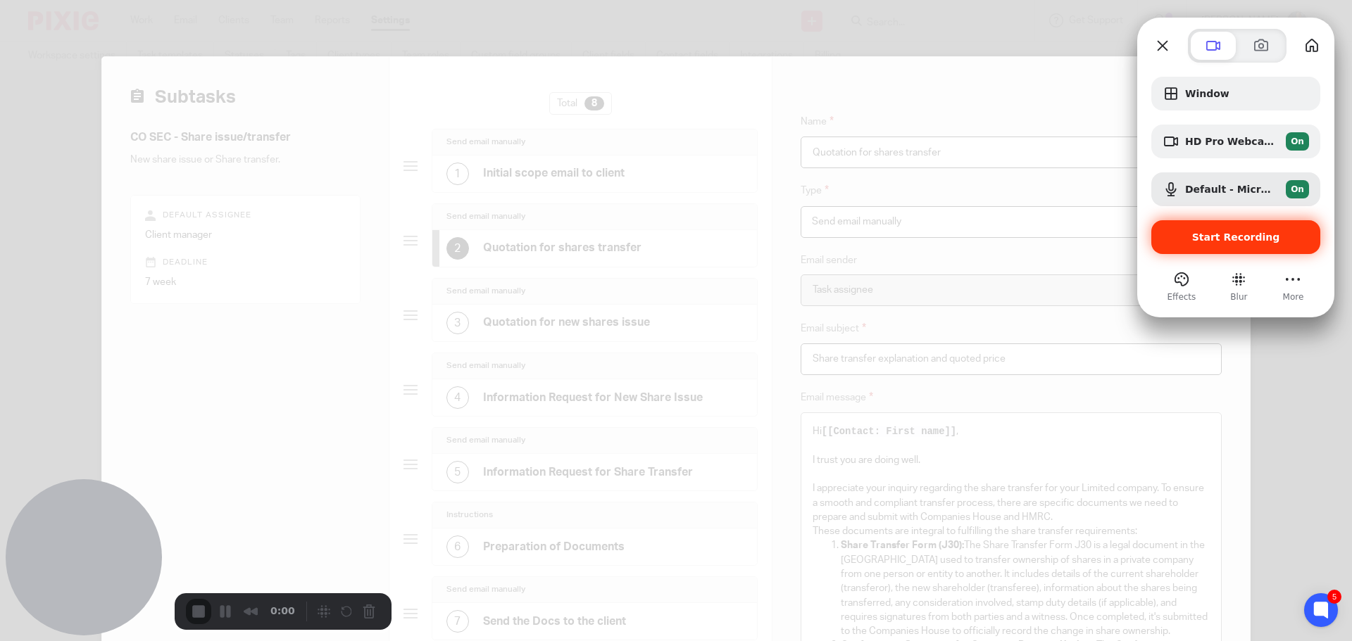
click at [1212, 237] on span "Start Recording" at bounding box center [1236, 237] width 88 height 11
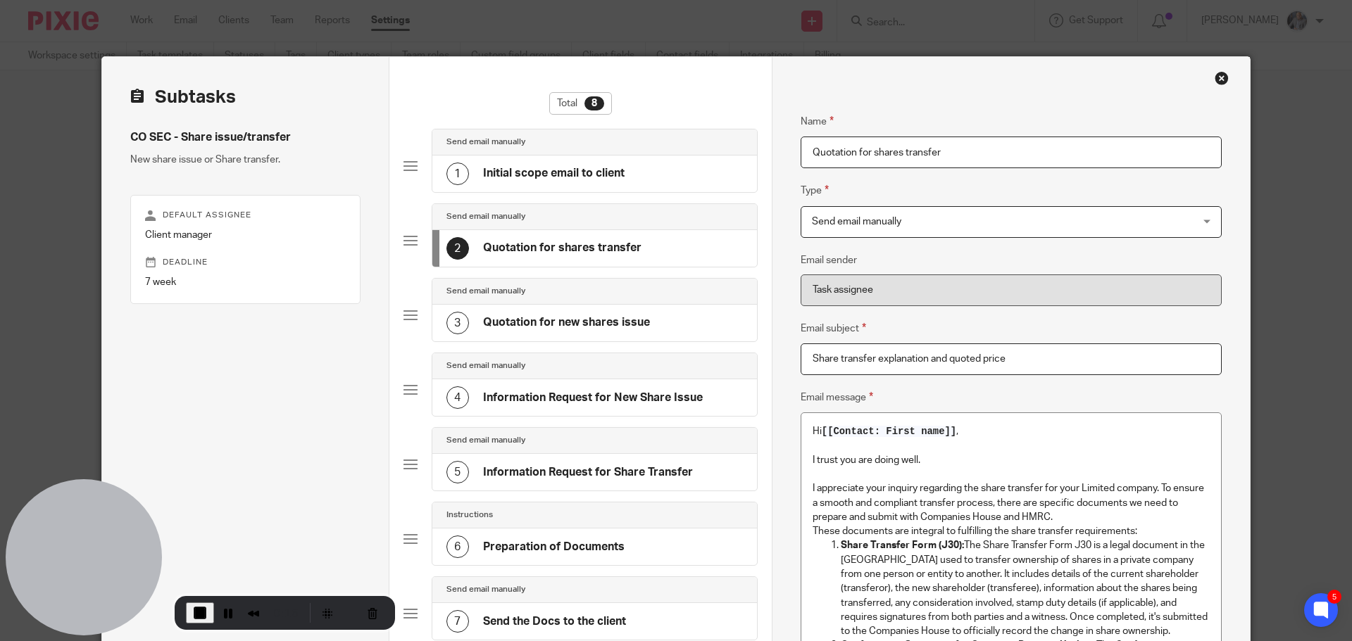
drag, startPoint x: 156, startPoint y: 139, endPoint x: 265, endPoint y: 138, distance: 109.8
click at [265, 138] on h4 "CO SEC - Share issue/transfer" at bounding box center [245, 137] width 230 height 15
click at [551, 161] on div "1 Initial scope email to client" at bounding box center [594, 174] width 325 height 37
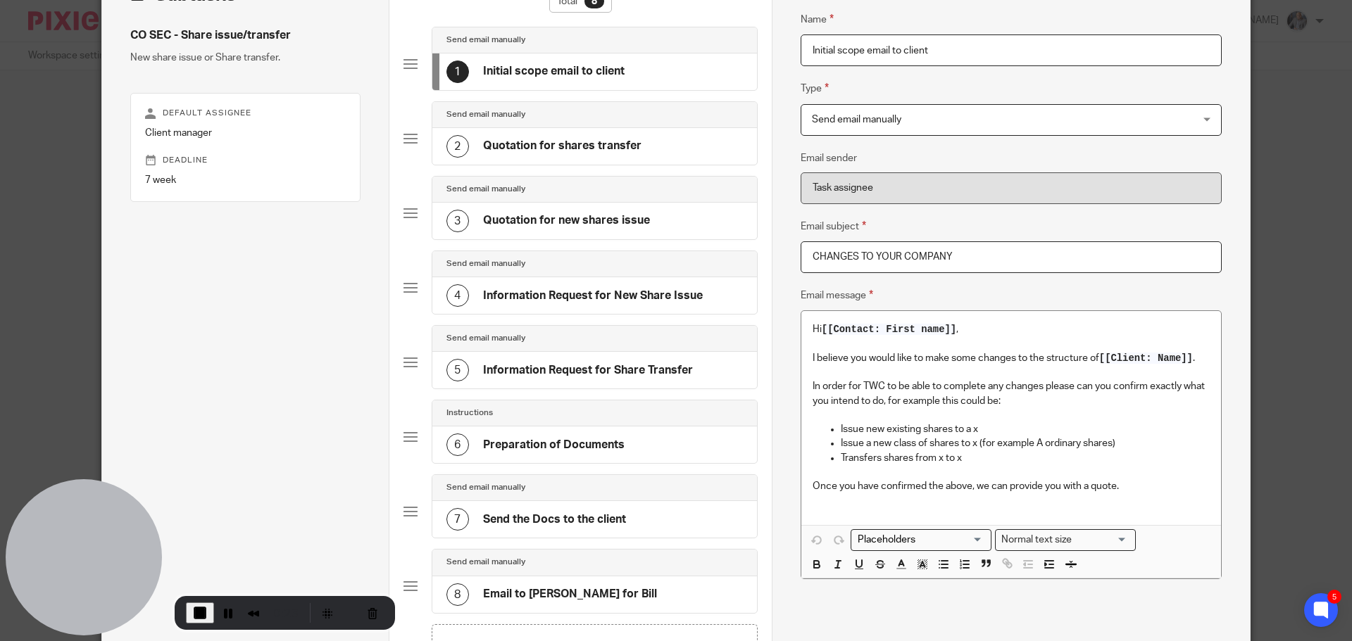
scroll to position [141, 0]
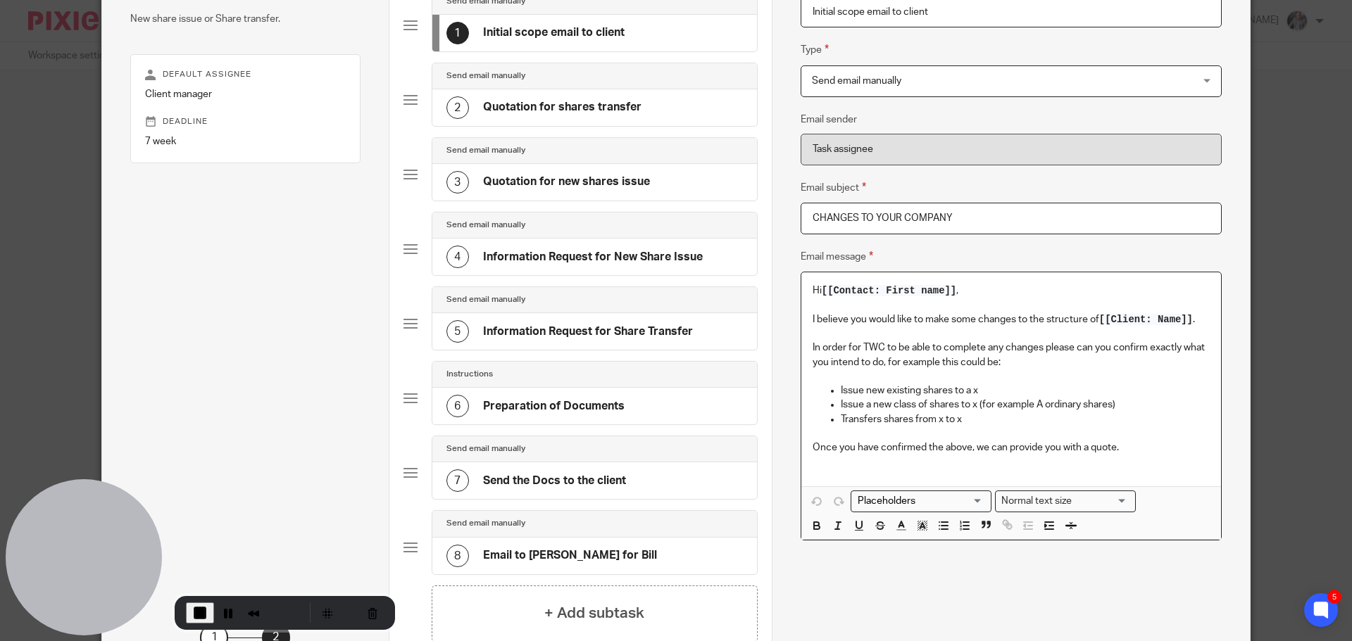
drag, startPoint x: 885, startPoint y: 359, endPoint x: 967, endPoint y: 353, distance: 82.6
click at [965, 353] on p "In order for TWC to be able to complete any changes please can you confirm exac…" at bounding box center [1010, 355] width 397 height 29
click at [940, 386] on p "Issue new existing shares to a x" at bounding box center [1025, 391] width 369 height 14
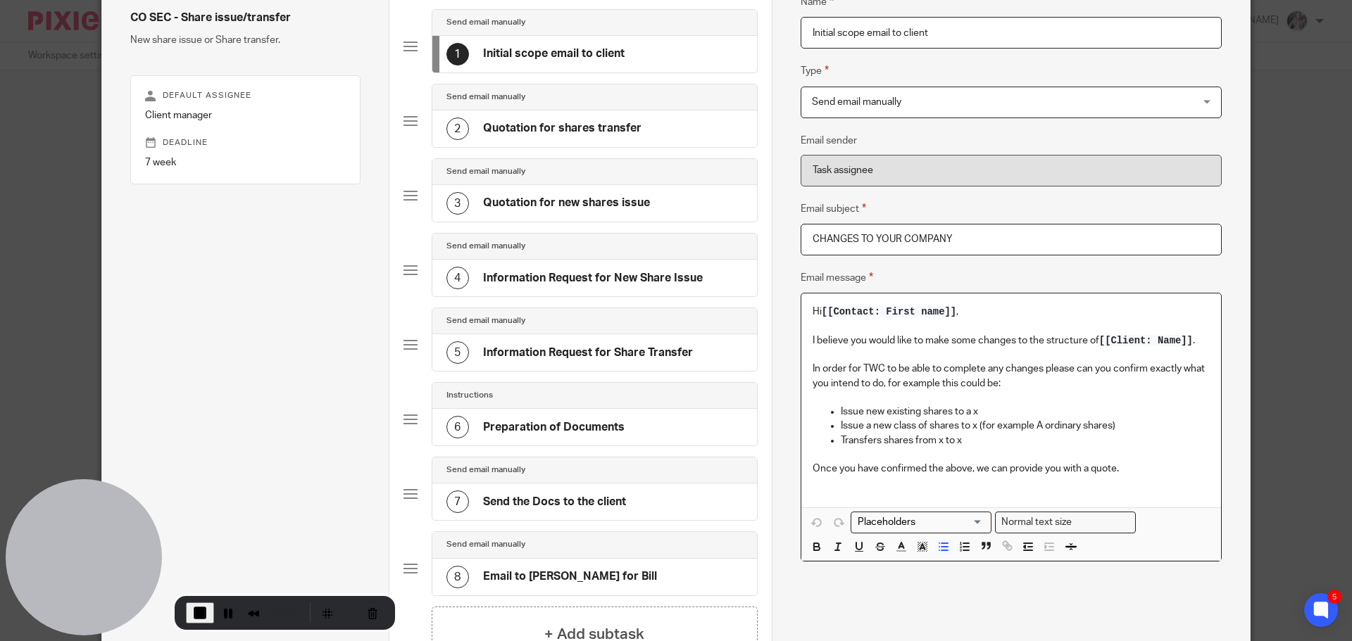
scroll to position [0, 0]
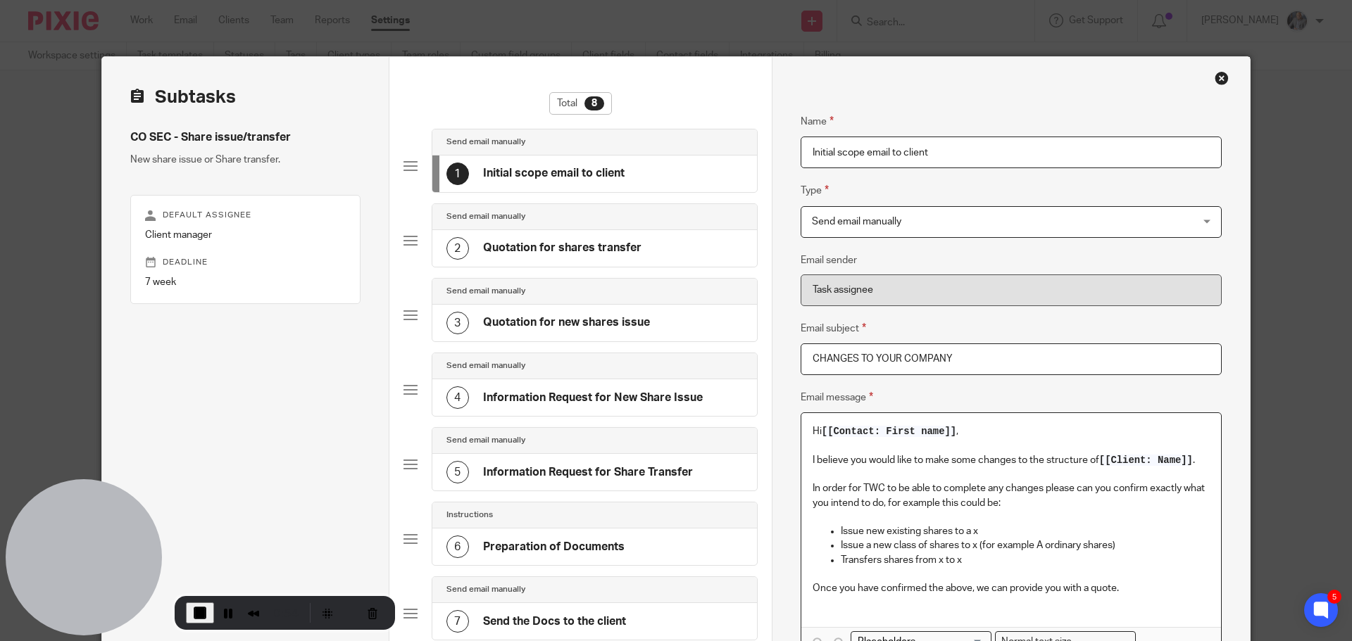
click at [201, 603] on button "End Recording" at bounding box center [200, 613] width 28 height 21
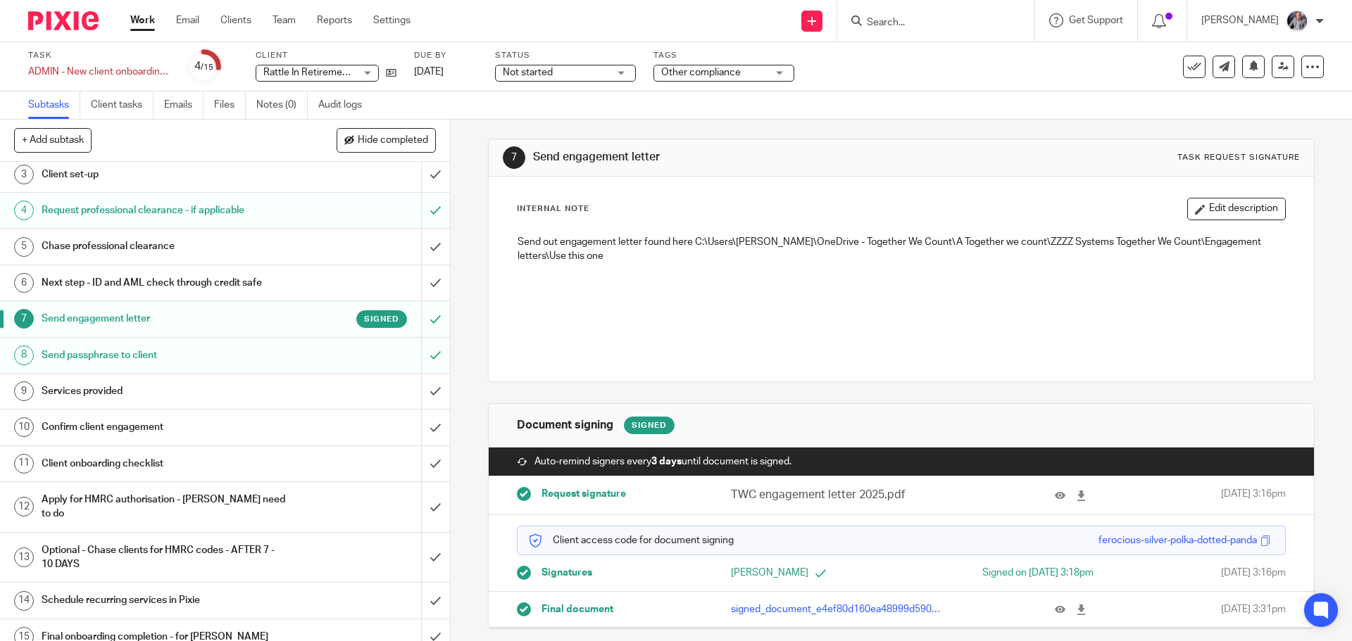
scroll to position [18, 0]
